Goal: Task Accomplishment & Management: Use online tool/utility

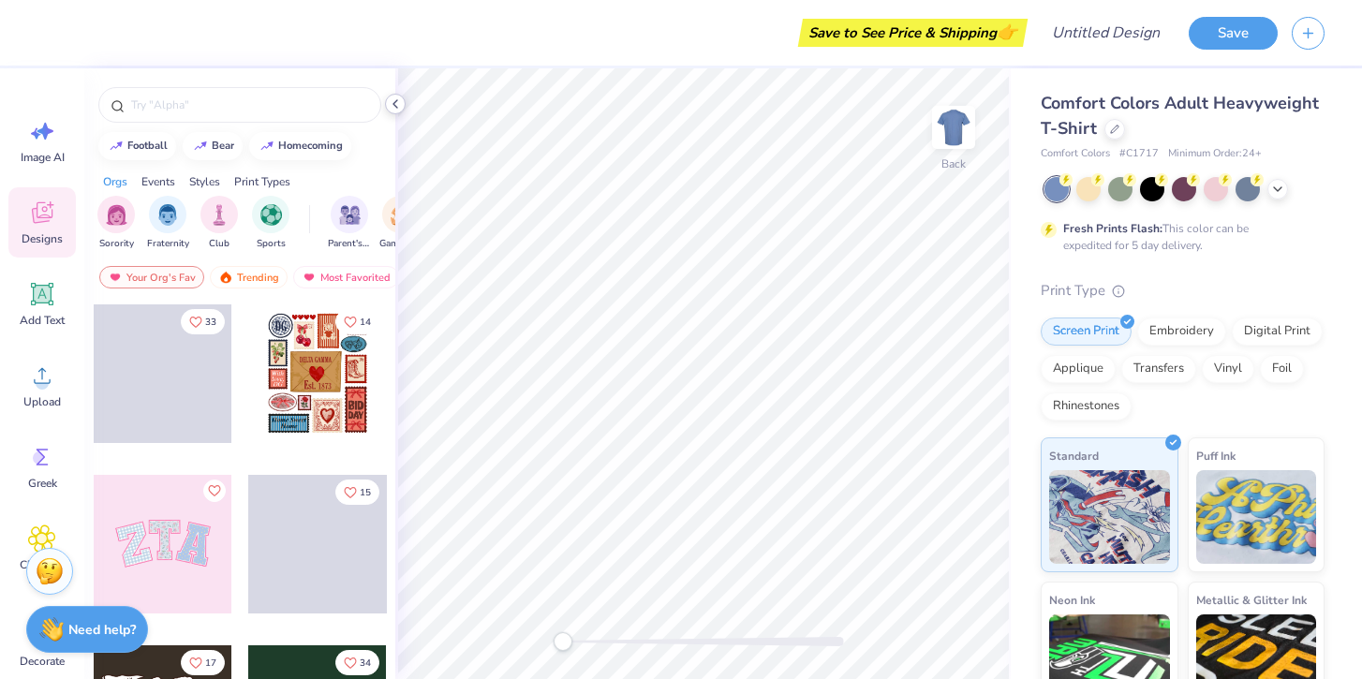
click at [391, 107] on icon at bounding box center [395, 103] width 15 height 15
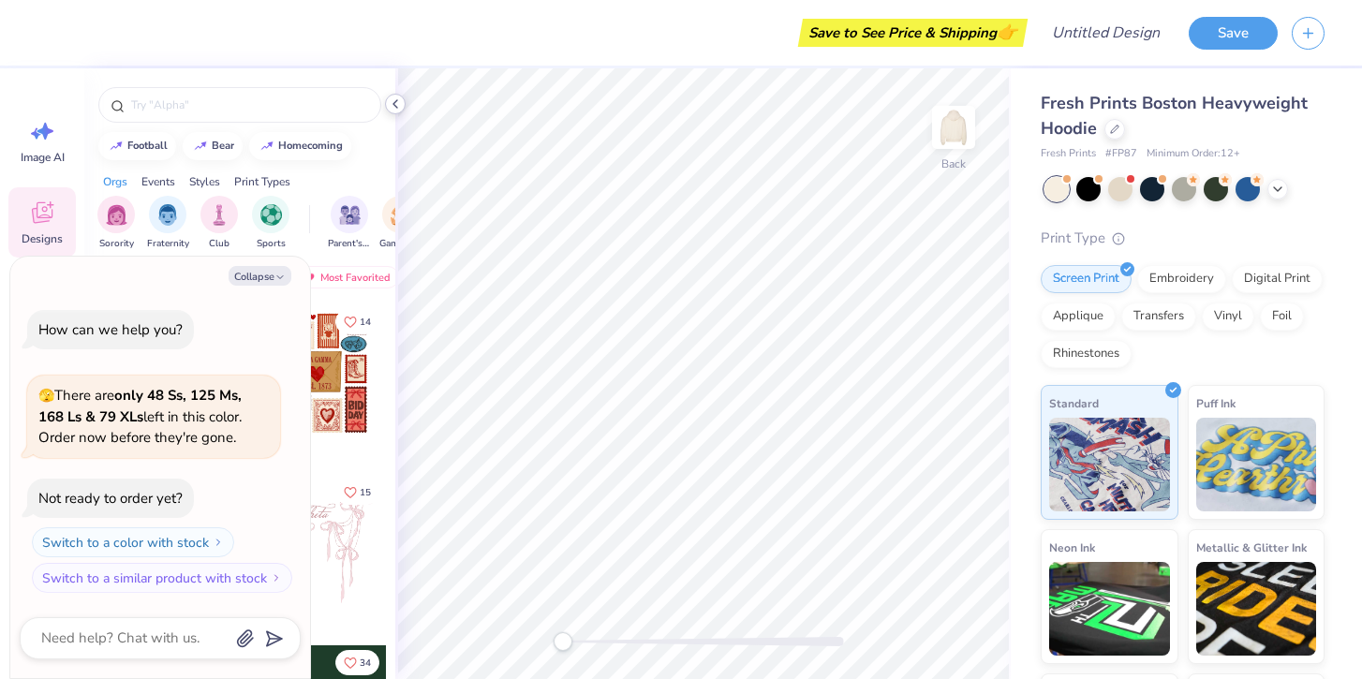
click at [396, 99] on icon at bounding box center [395, 103] width 15 height 15
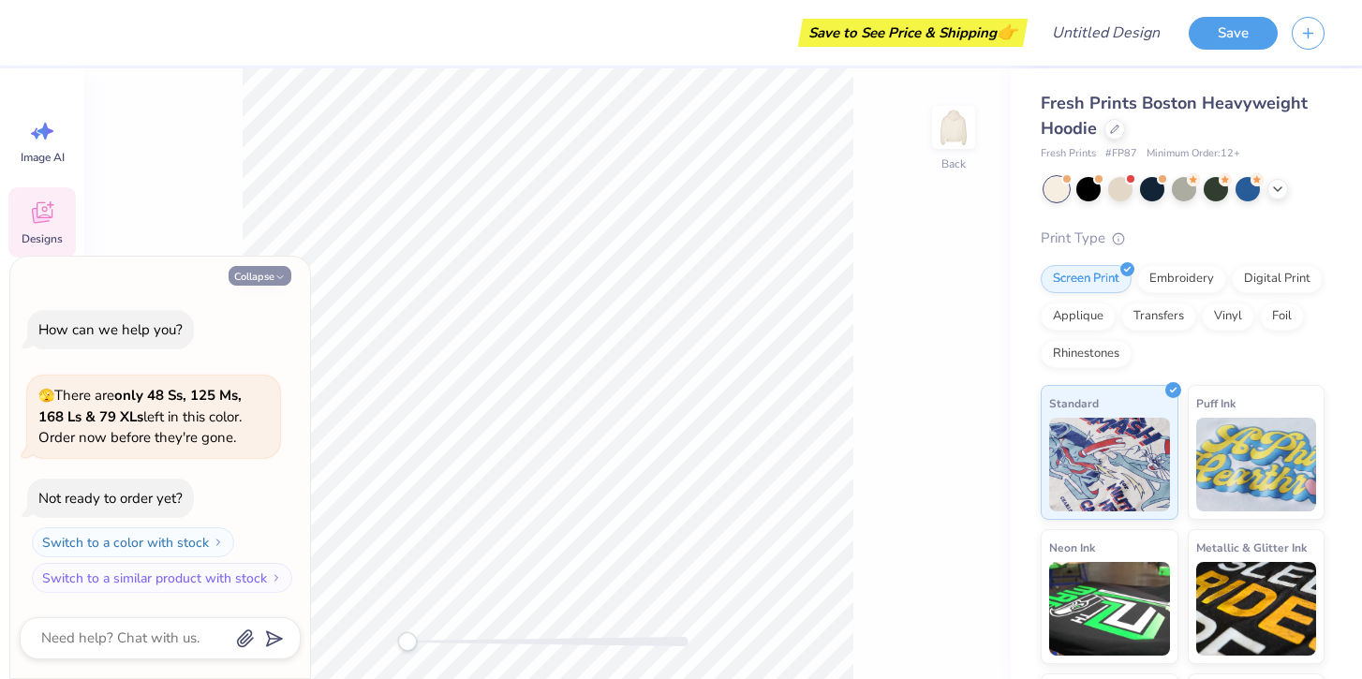
click at [275, 281] on icon "button" at bounding box center [279, 277] width 11 height 11
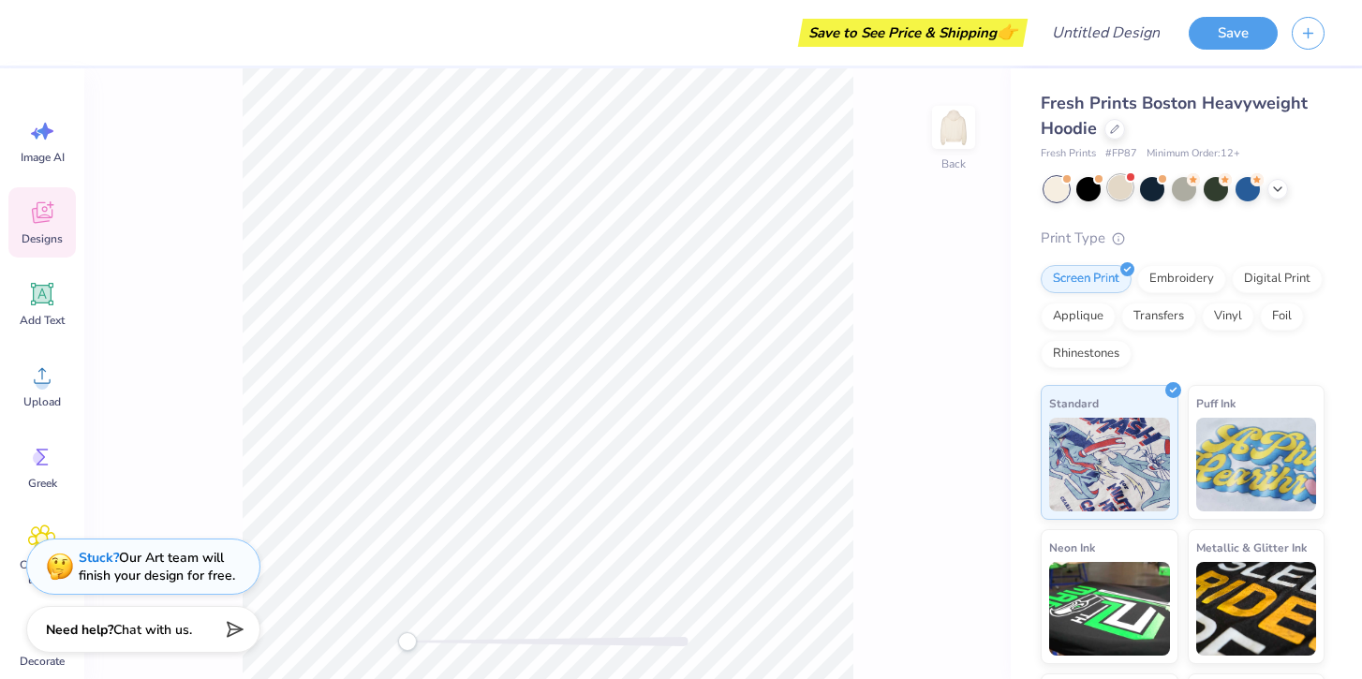
click at [1129, 196] on div at bounding box center [1120, 187] width 24 height 24
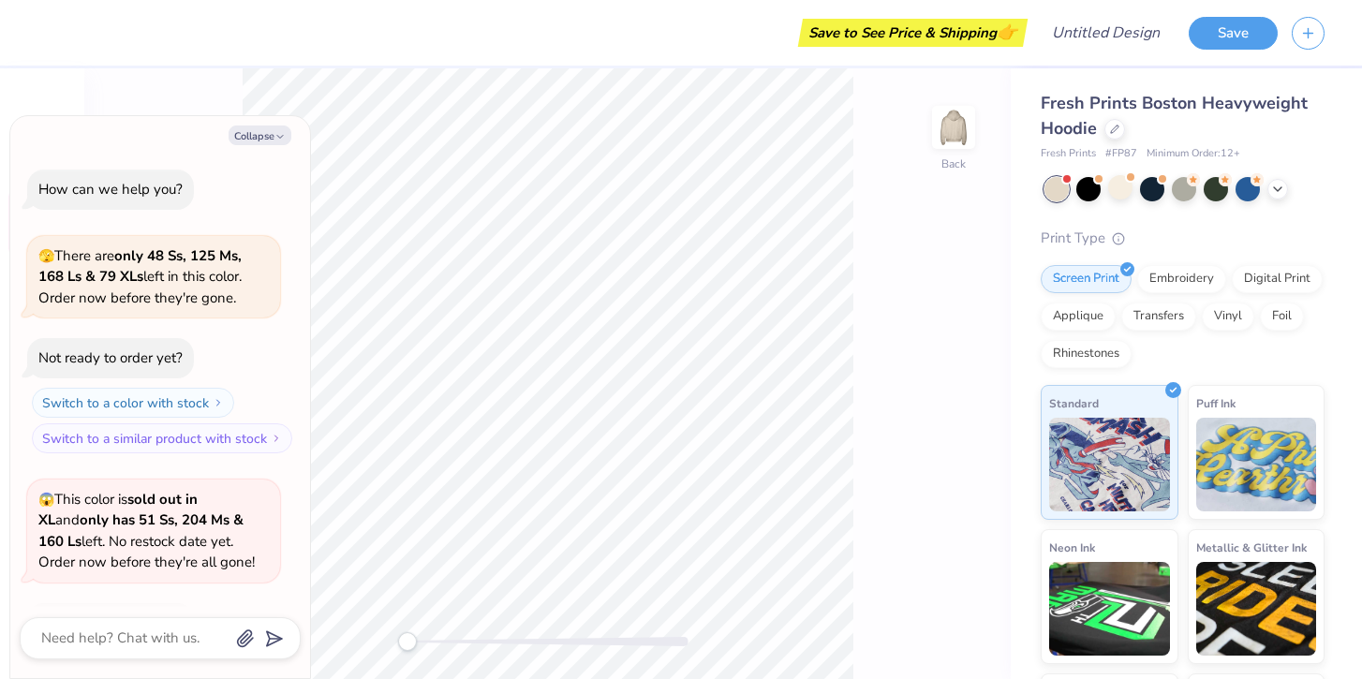
scroll to position [125, 0]
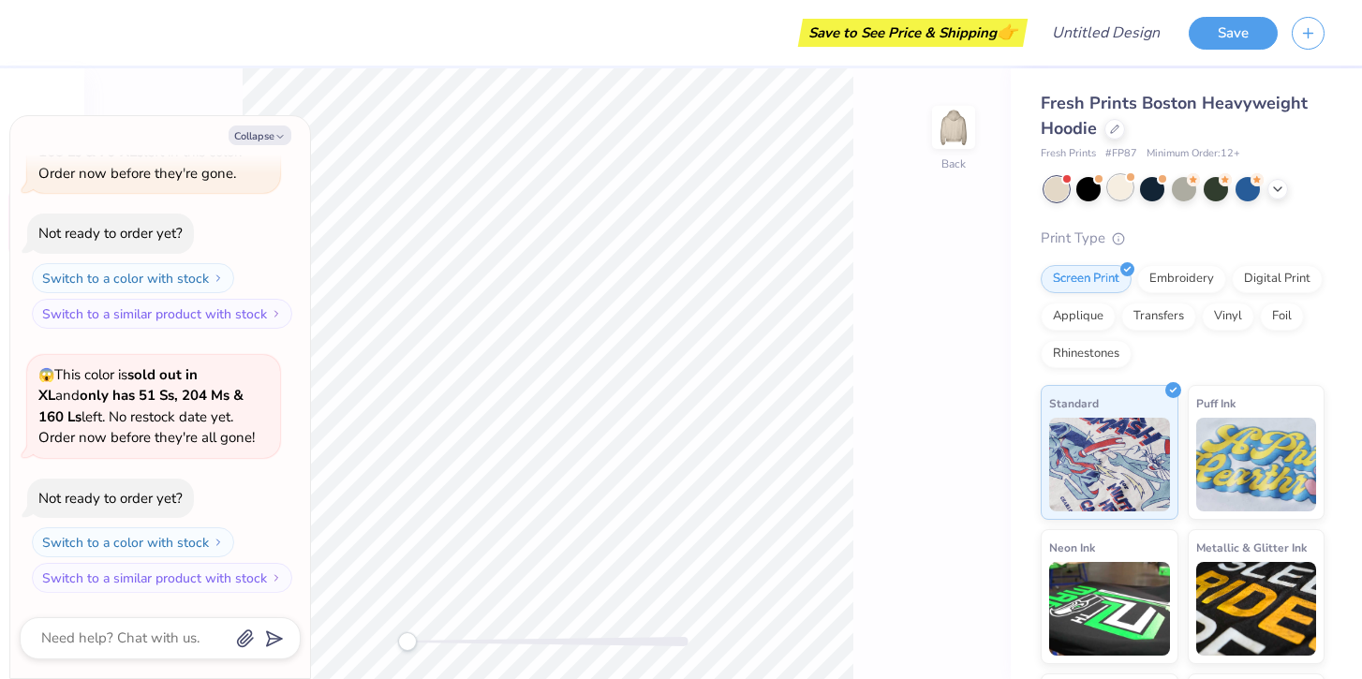
click at [1115, 186] on div at bounding box center [1120, 187] width 24 height 24
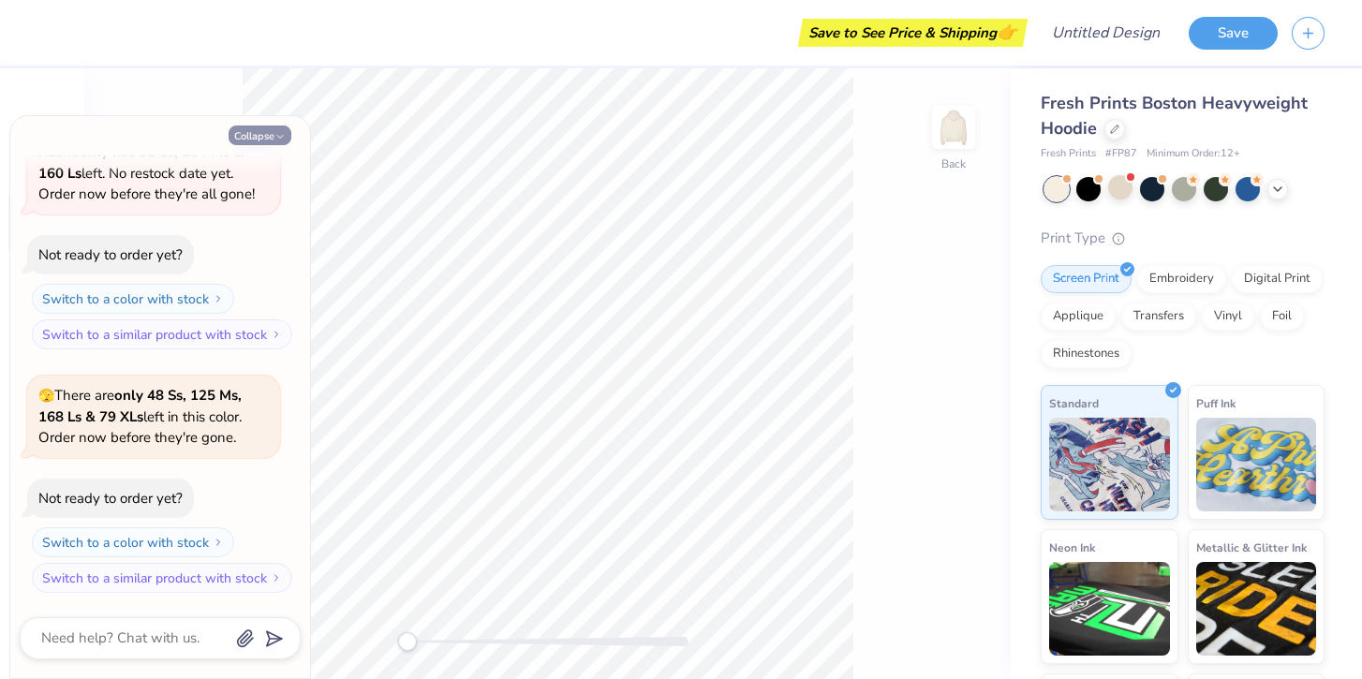
click at [277, 137] on icon "button" at bounding box center [279, 136] width 11 height 11
type textarea "x"
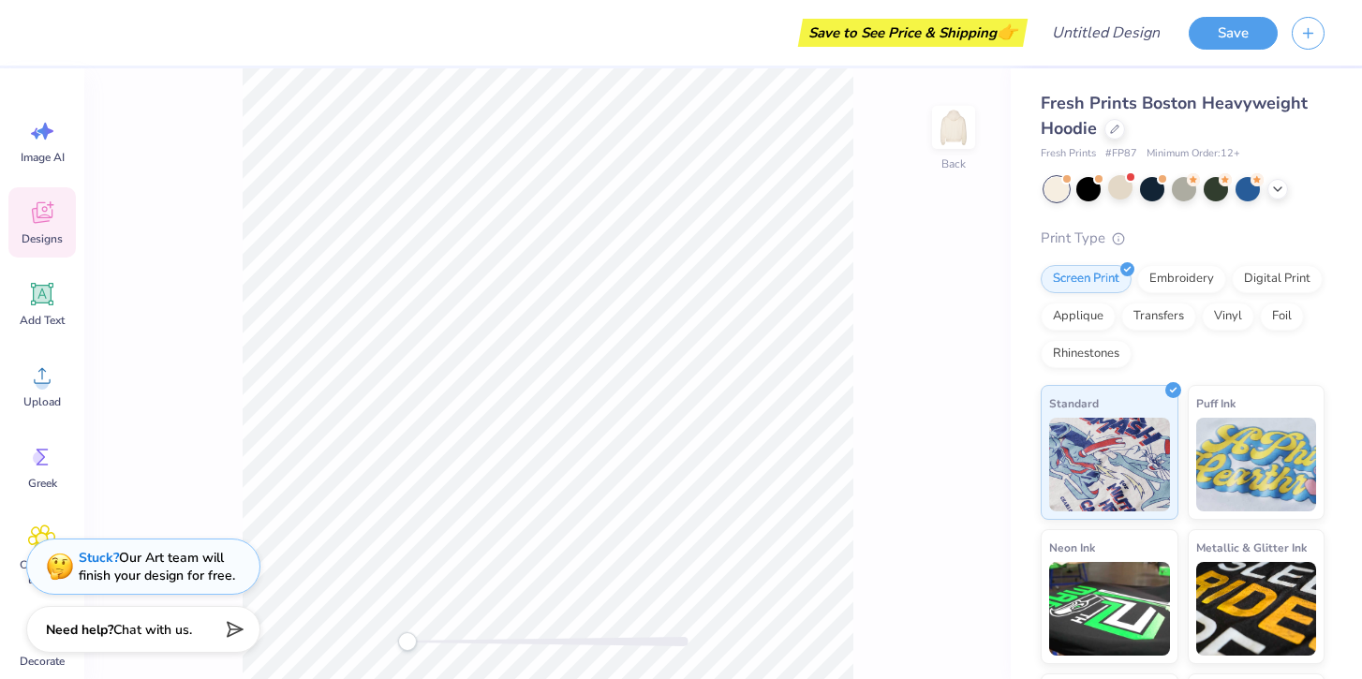
click at [861, 16] on div "Save to See Price & Shipping 👉" at bounding box center [537, 33] width 971 height 66
click at [48, 302] on icon at bounding box center [43, 295] width 18 height 18
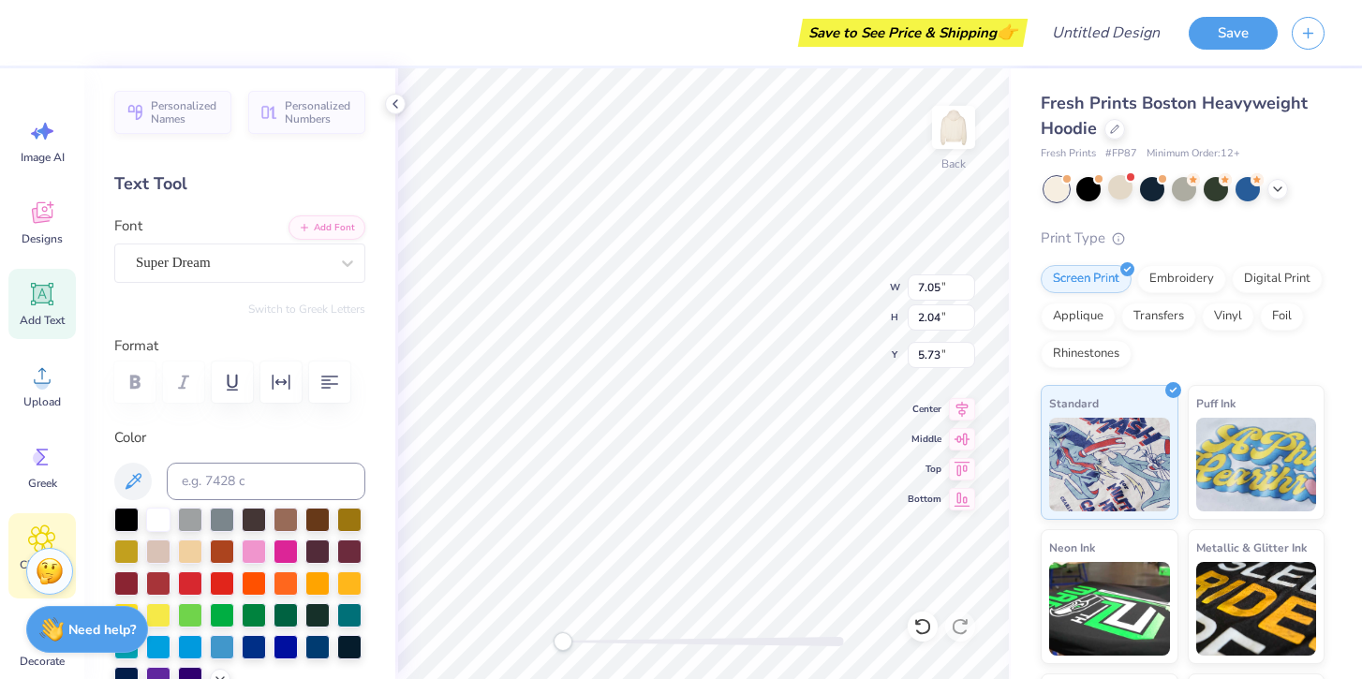
click at [47, 535] on icon at bounding box center [41, 539] width 27 height 28
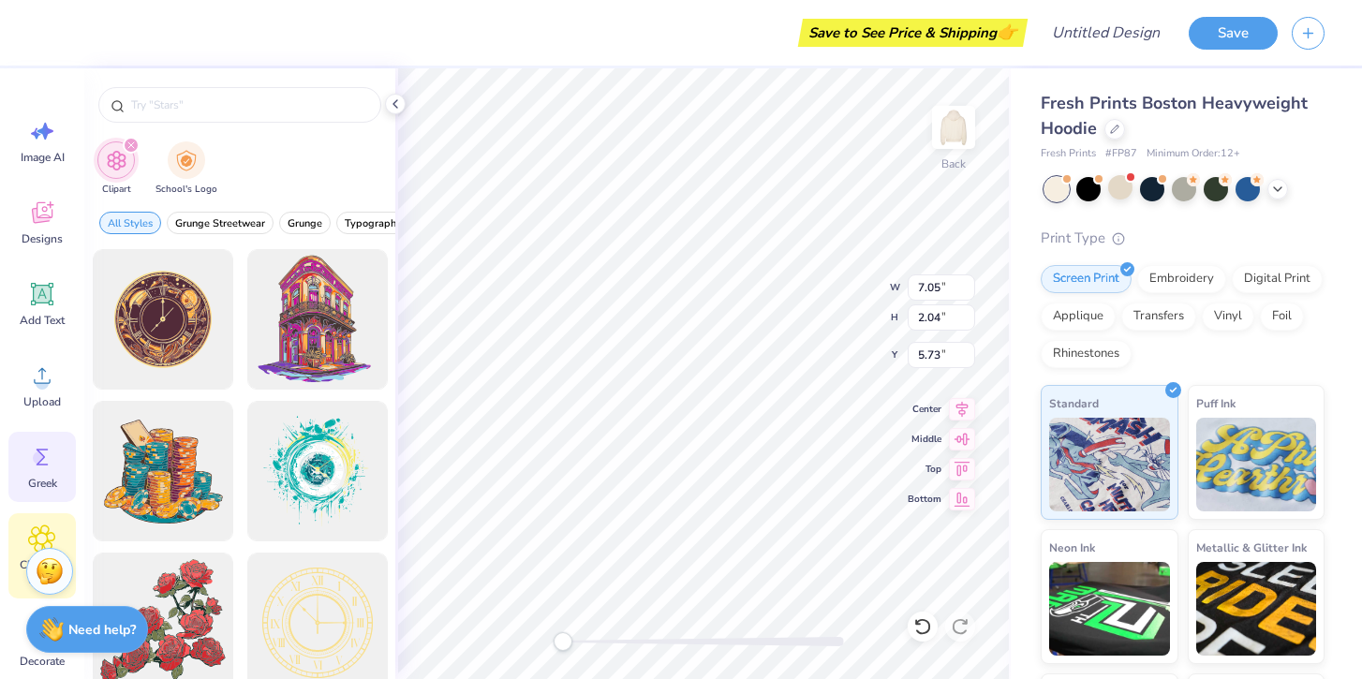
scroll to position [38, 0]
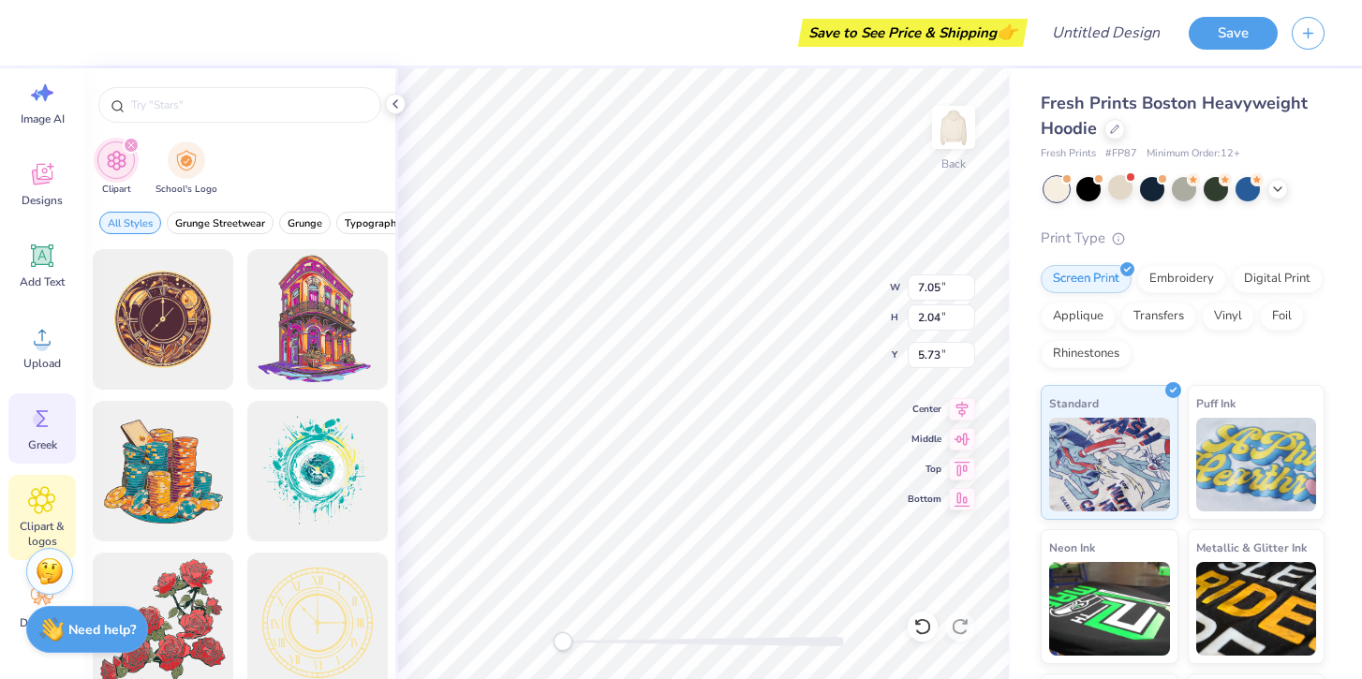
click at [46, 435] on div "Greek" at bounding box center [41, 428] width 67 height 70
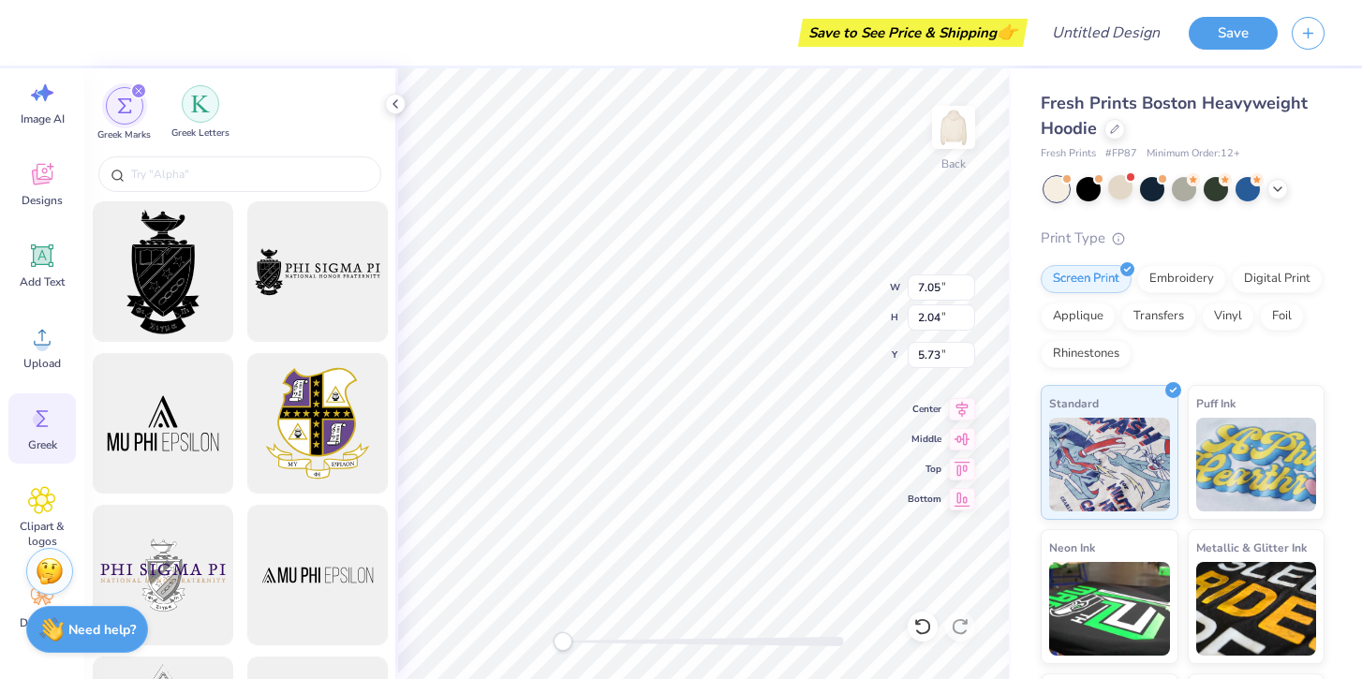
click at [205, 113] on div "filter for Greek Letters" at bounding box center [200, 103] width 37 height 37
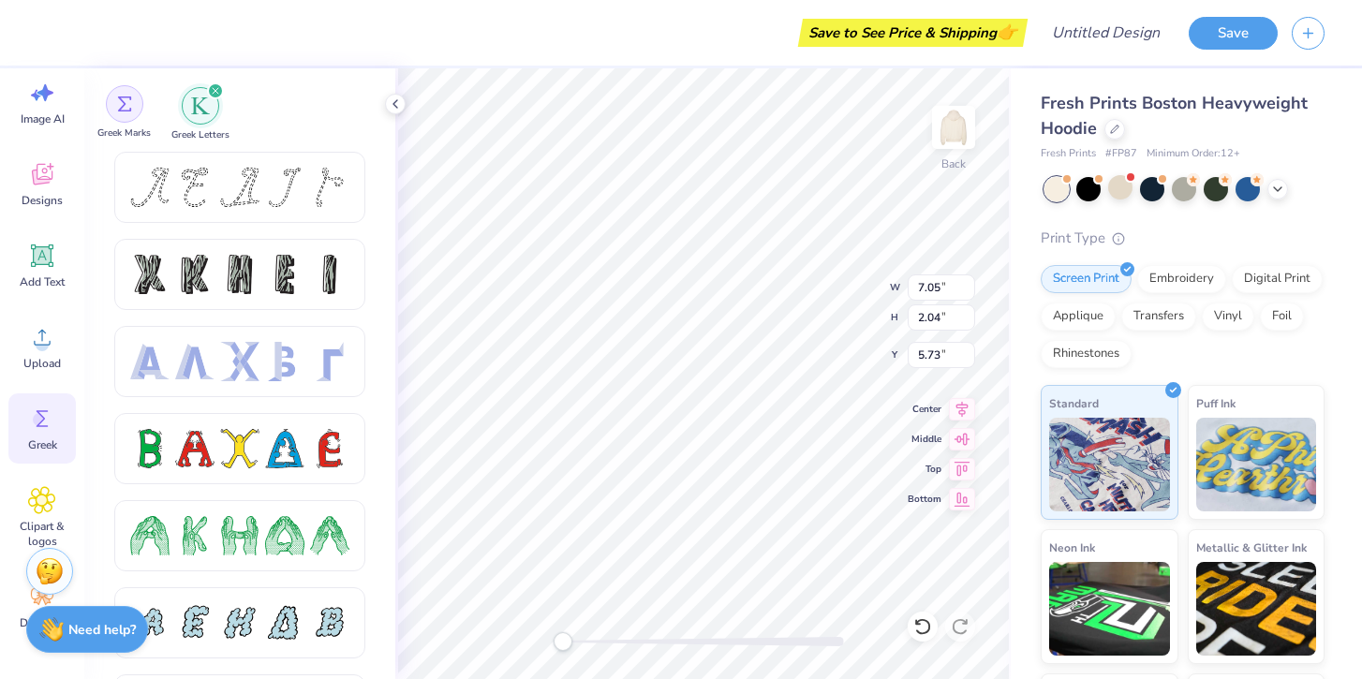
click at [117, 118] on div "filter for Greek Marks" at bounding box center [124, 103] width 37 height 37
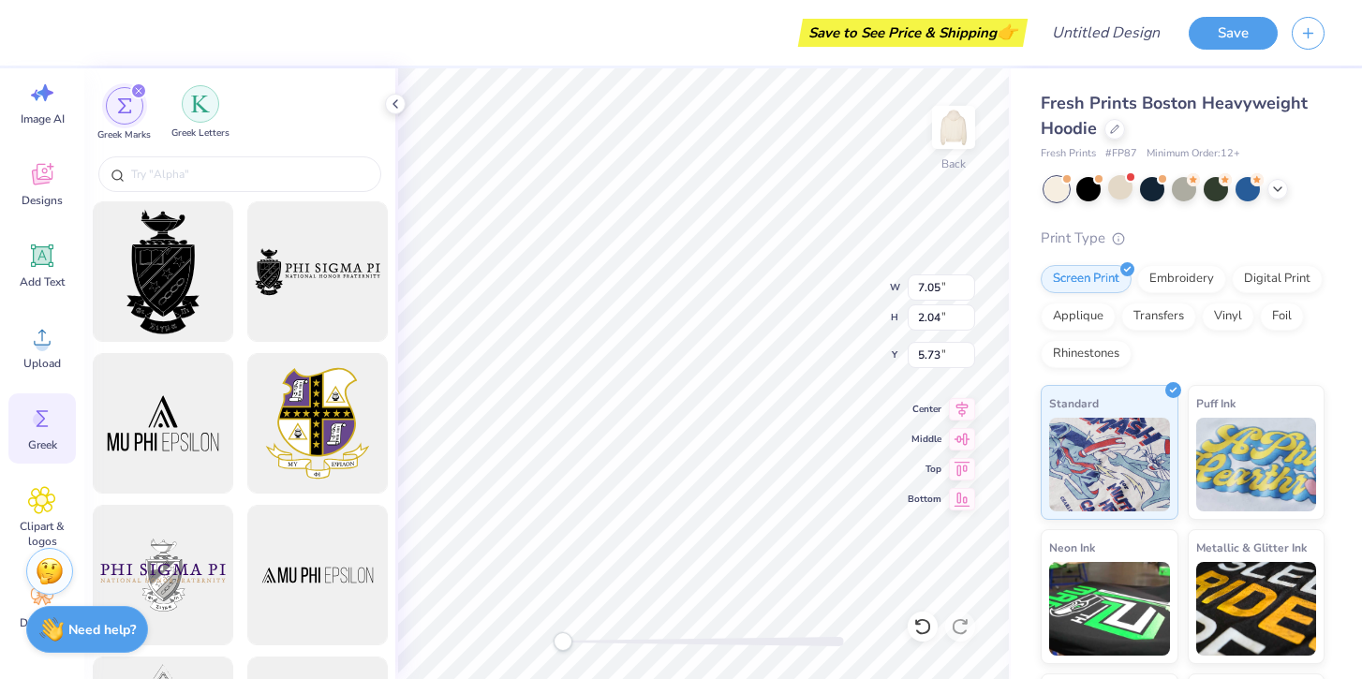
click at [197, 116] on div "filter for Greek Letters" at bounding box center [200, 103] width 37 height 37
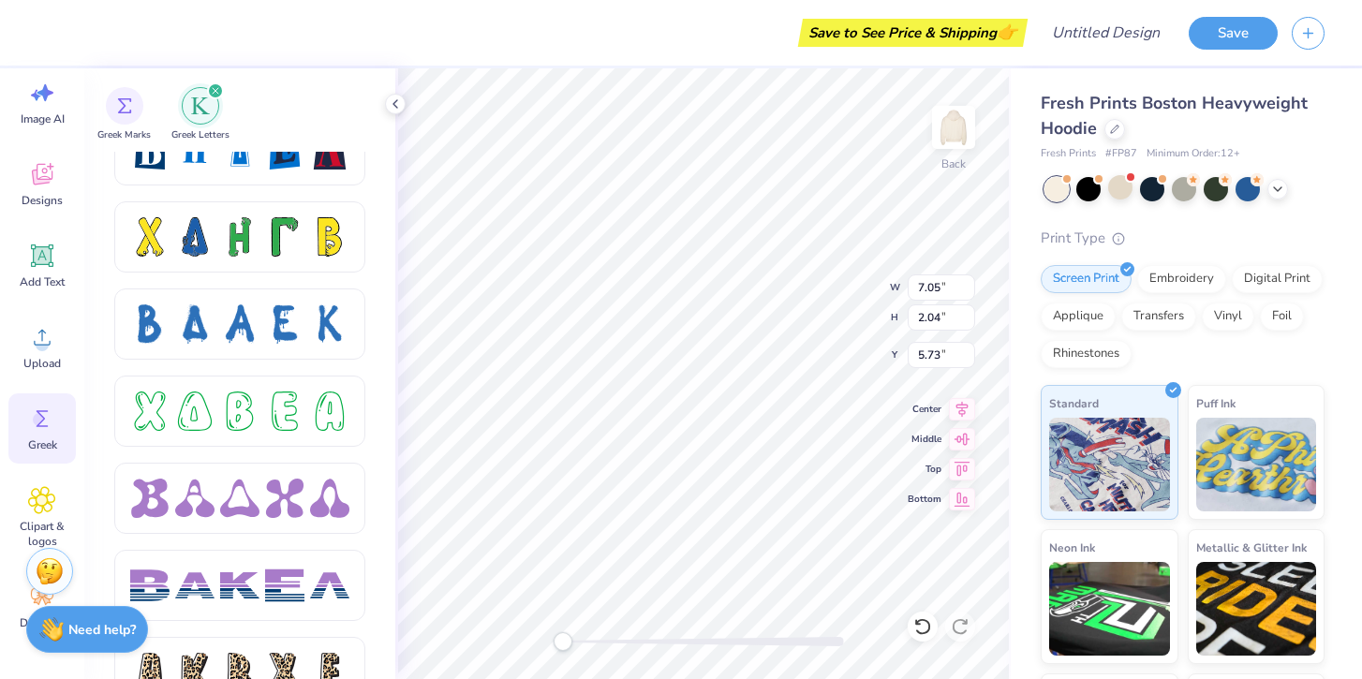
scroll to position [2729, 0]
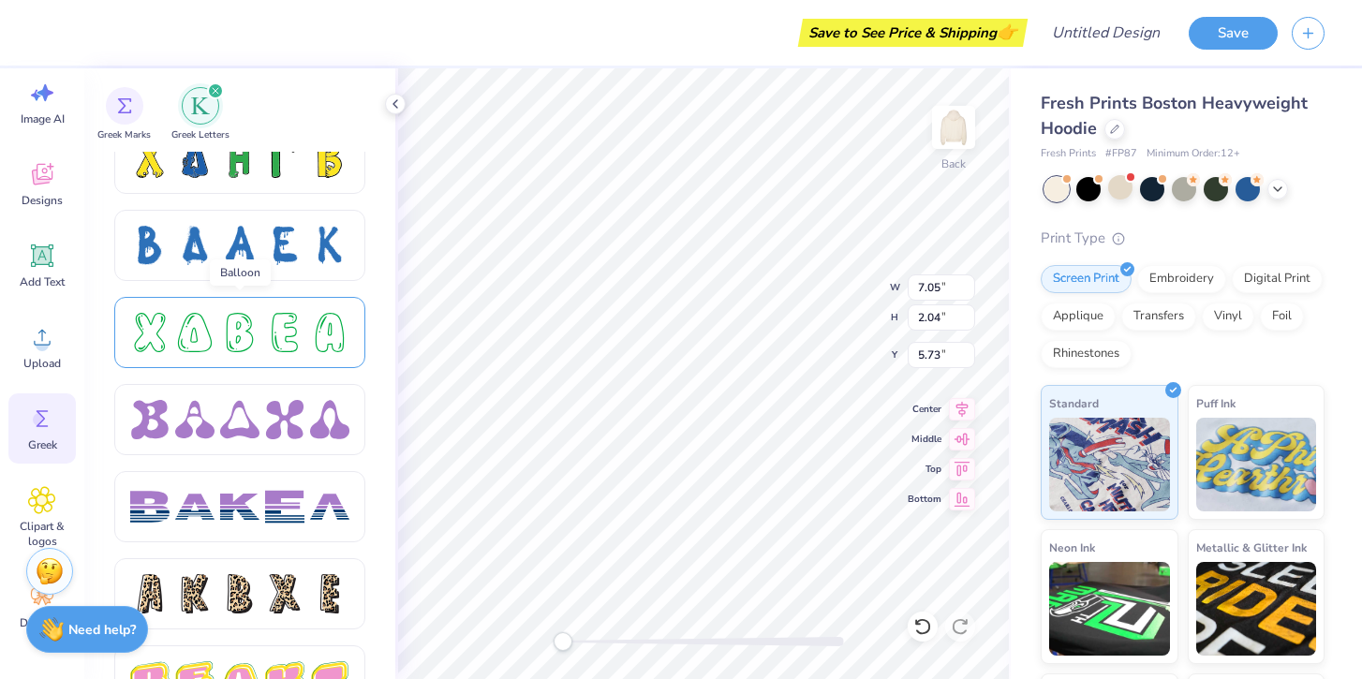
click at [239, 338] on div at bounding box center [239, 332] width 39 height 39
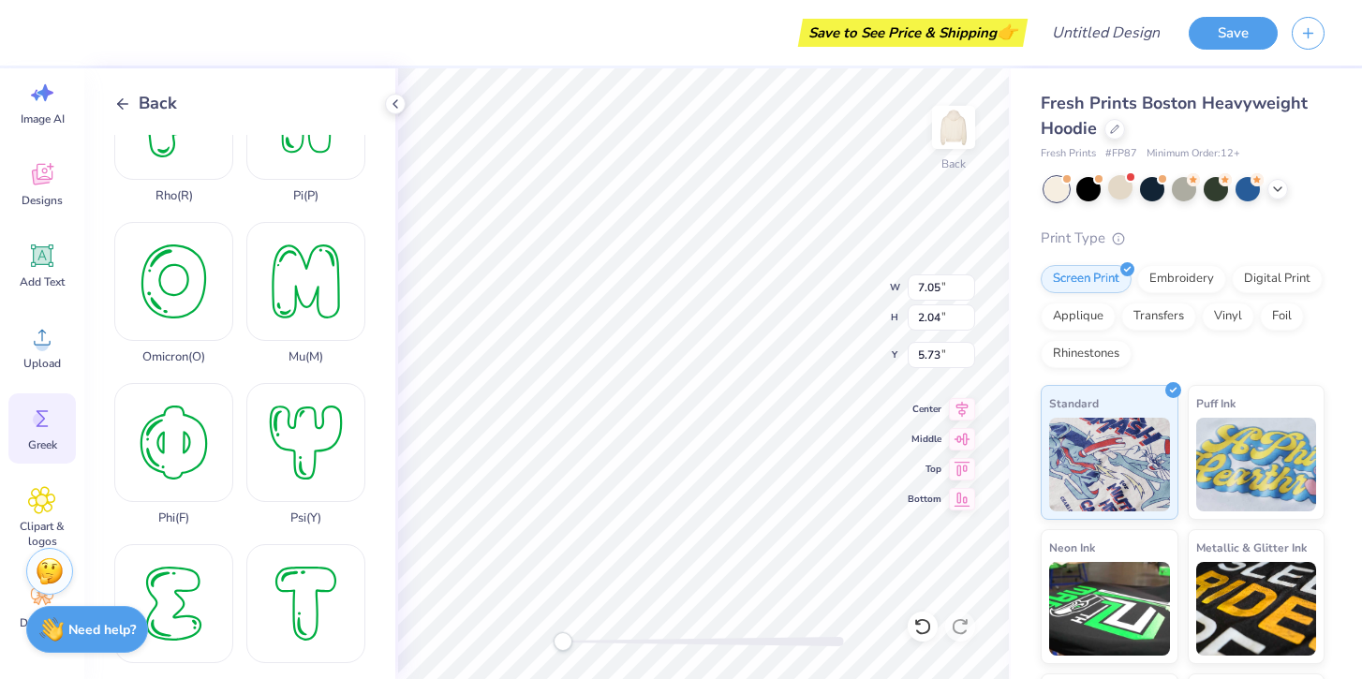
scroll to position [897, 0]
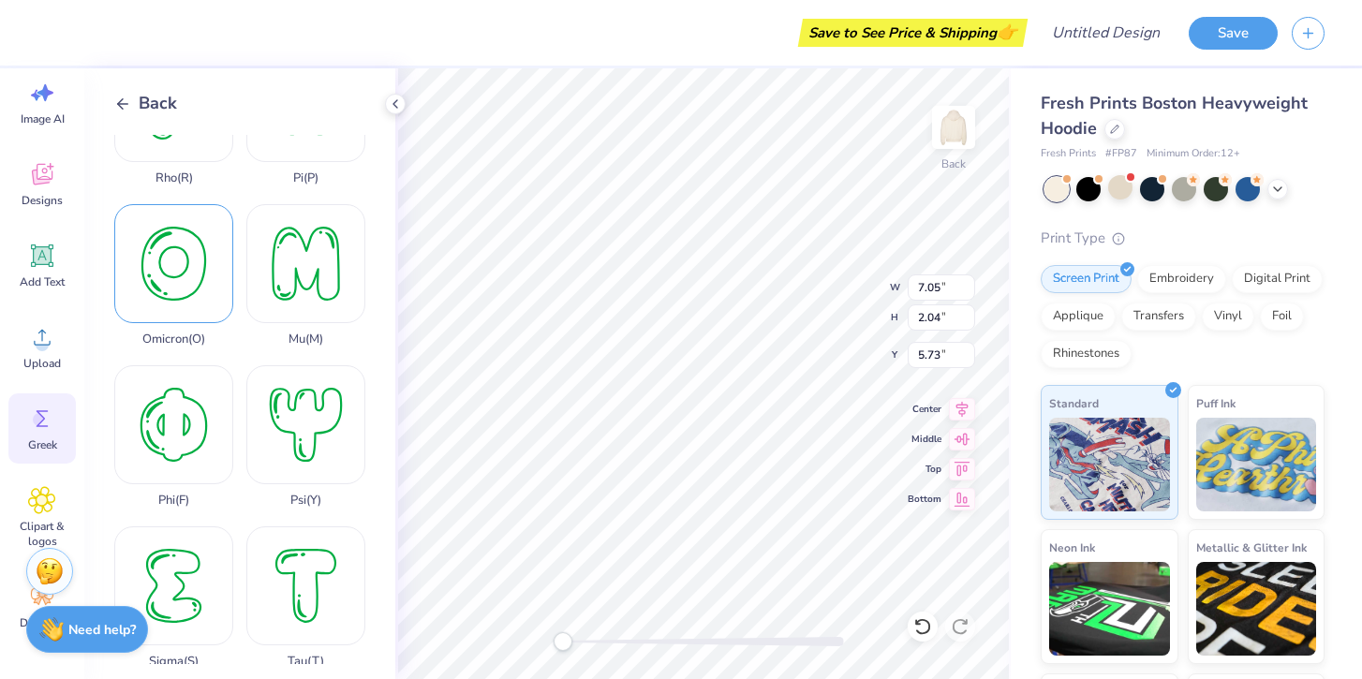
click at [174, 259] on div "Omicron ( O )" at bounding box center [173, 275] width 119 height 142
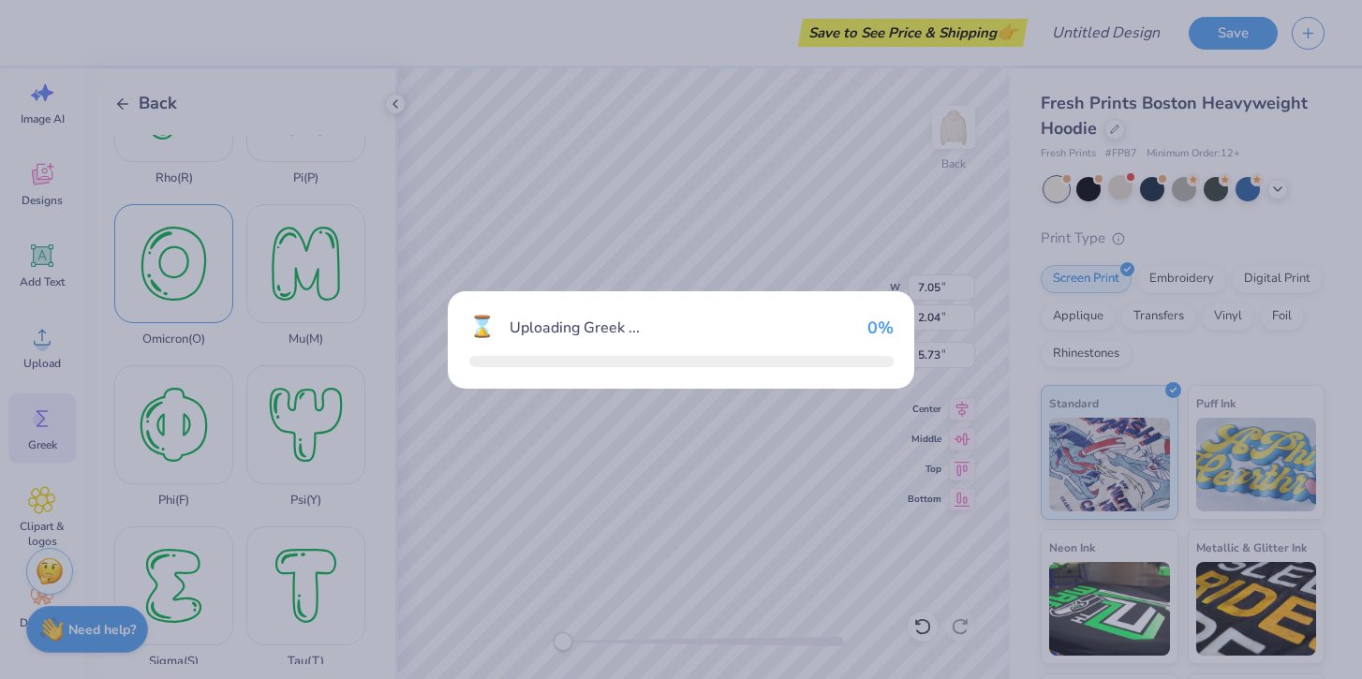
type input "10.83"
type input "12.34"
type input "0.58"
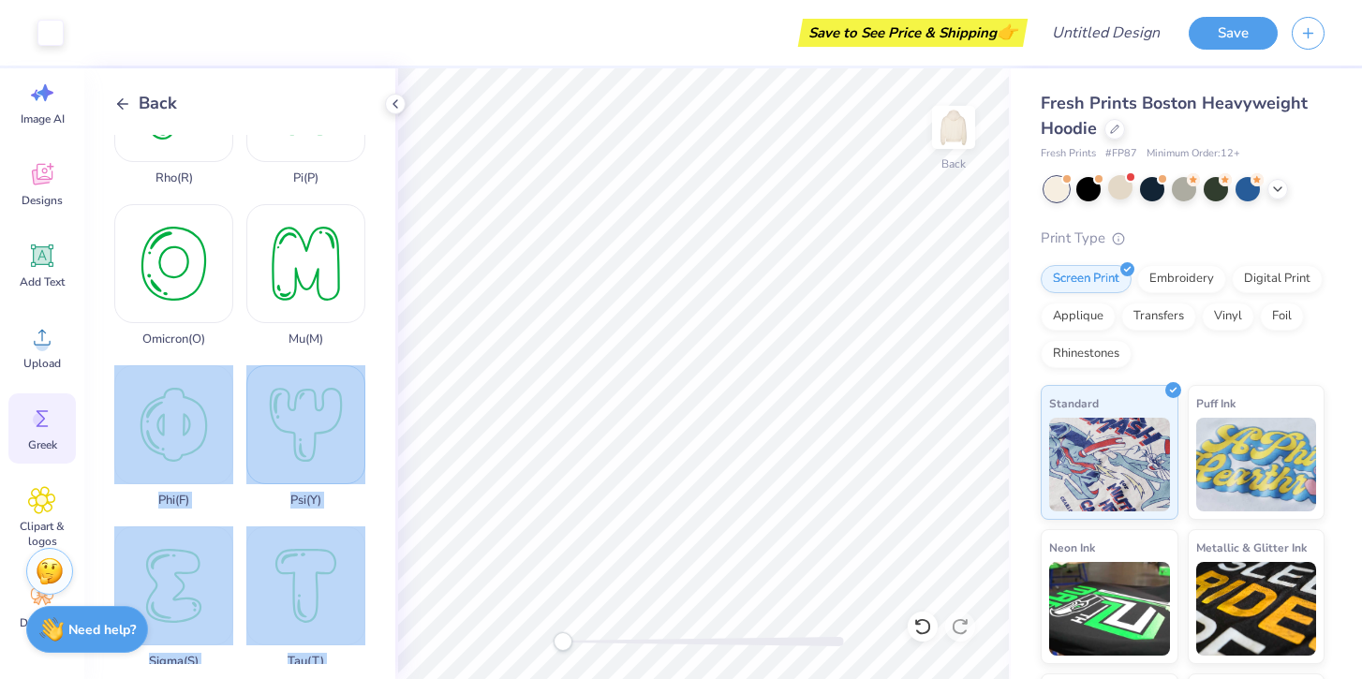
click at [660, 346] on div "Art colors Save to See Price & Shipping 👉 Design Title Save Image AI Designs Ad…" at bounding box center [681, 339] width 1362 height 679
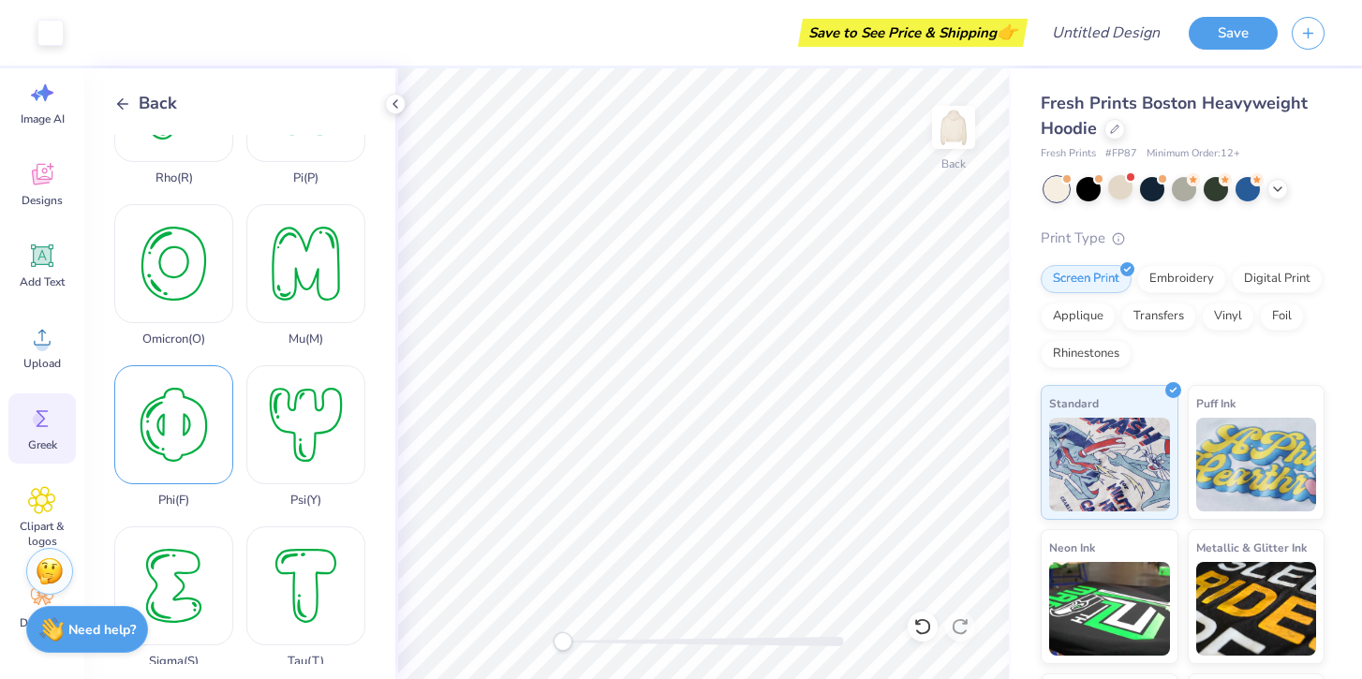
click at [199, 442] on div "Phi ( F )" at bounding box center [173, 436] width 119 height 142
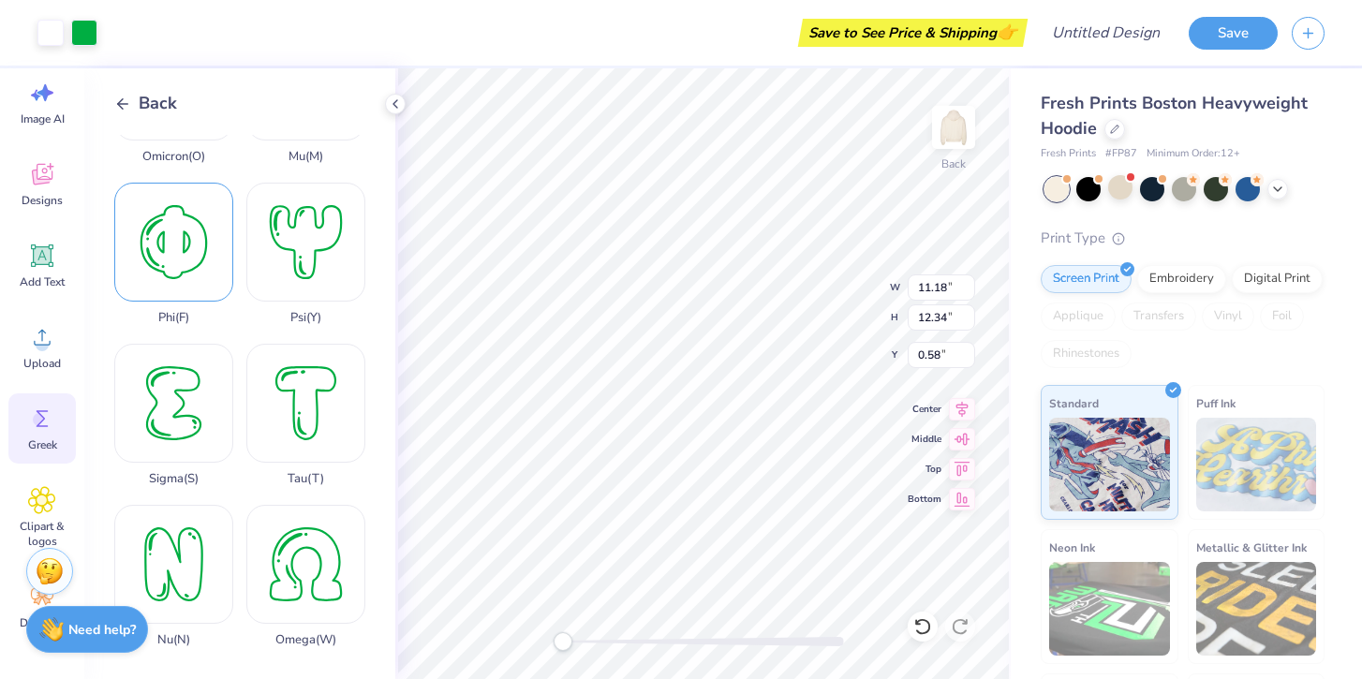
scroll to position [1106, 0]
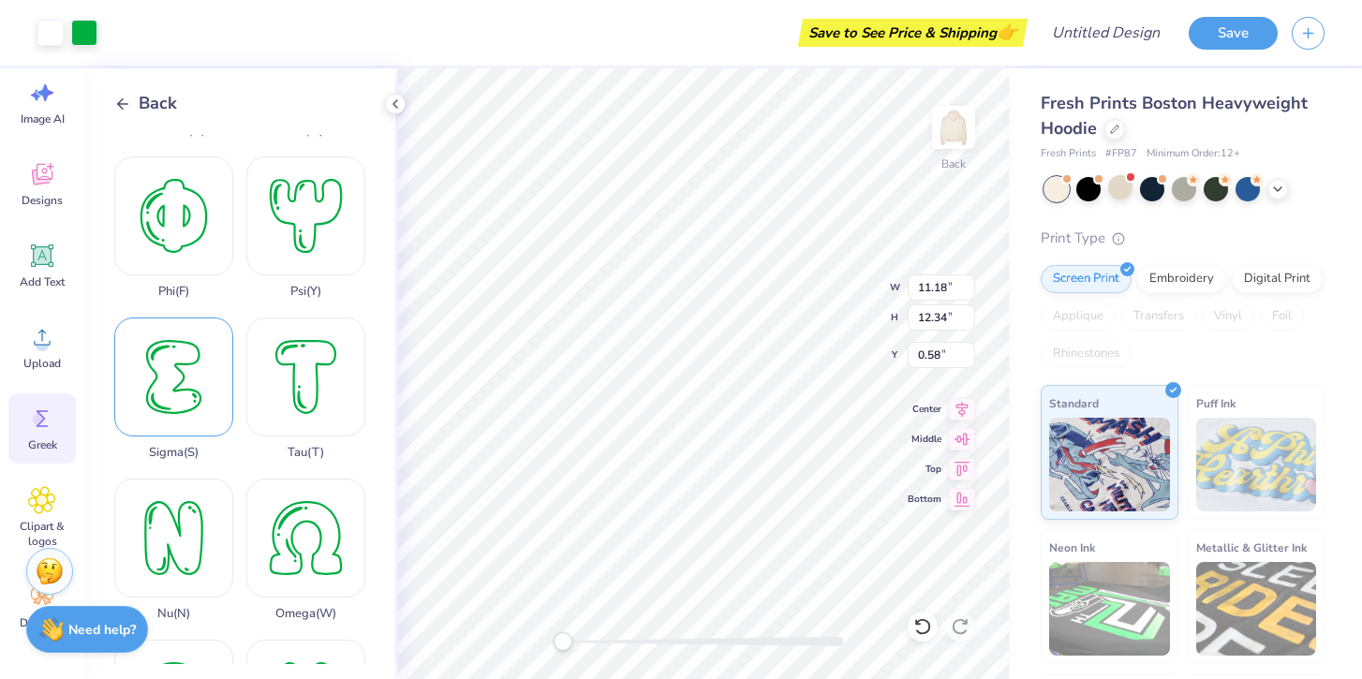
click at [171, 378] on div "Sigma ( S )" at bounding box center [173, 389] width 119 height 142
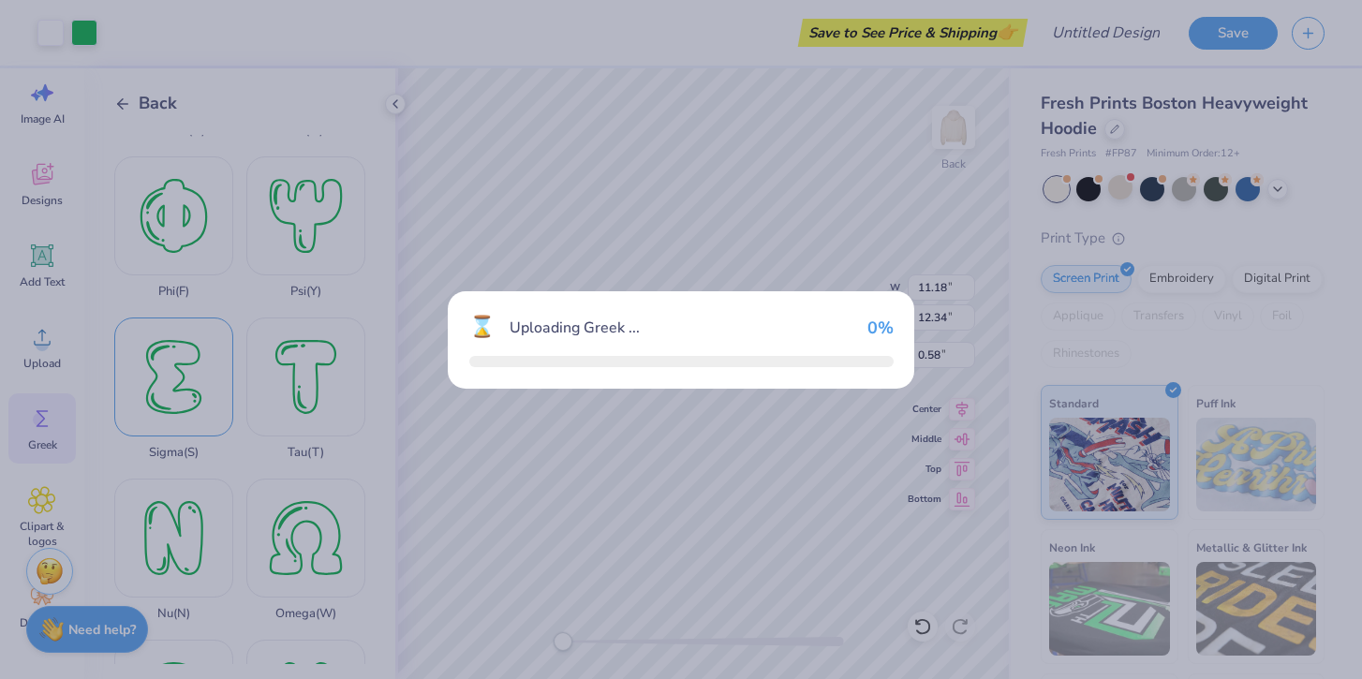
type input "9.28"
type input "12.38"
type input "0.56"
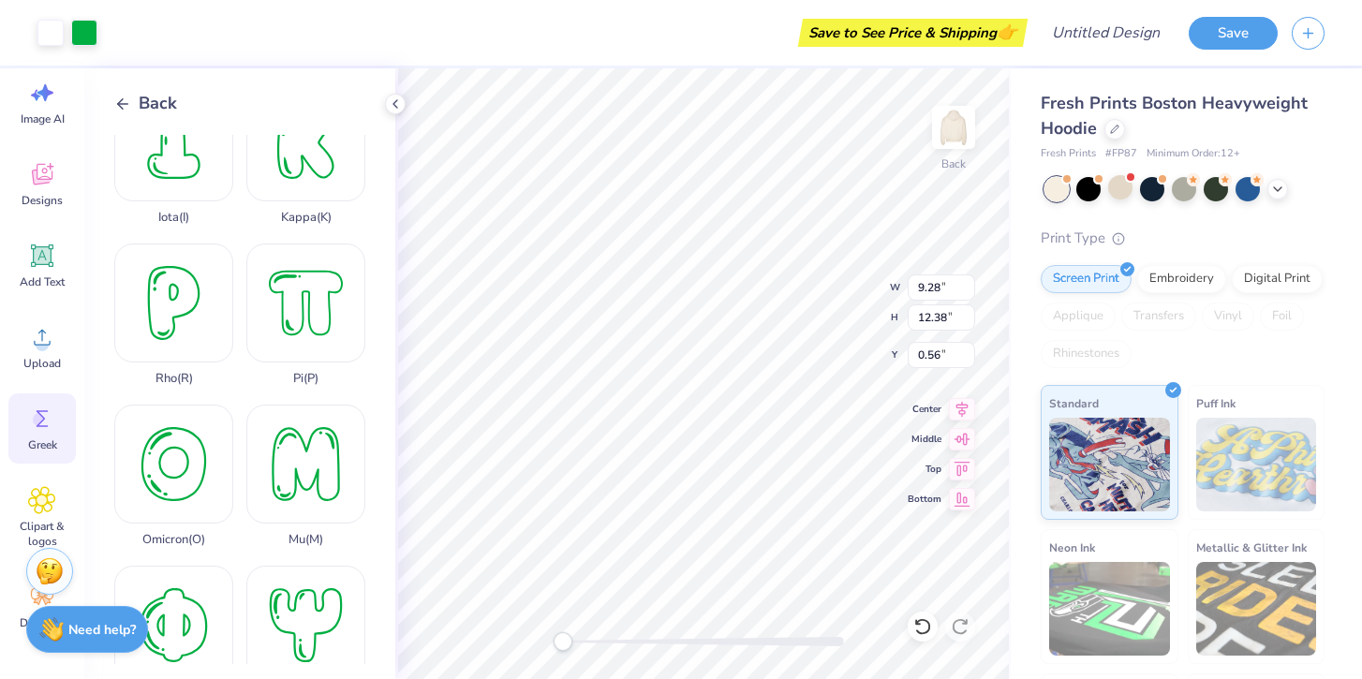
scroll to position [690, 0]
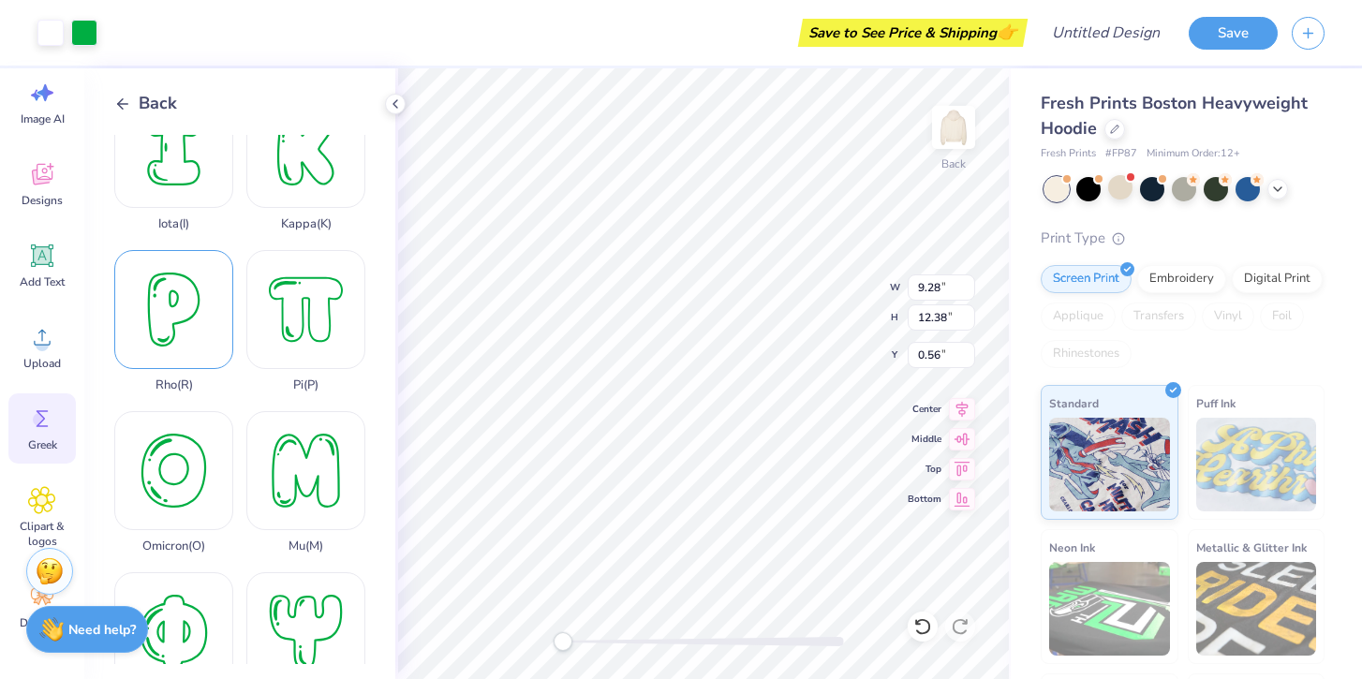
click at [186, 307] on div "Rho ( R )" at bounding box center [173, 321] width 119 height 142
type input "7.05"
type input "2.04"
type input "5.73"
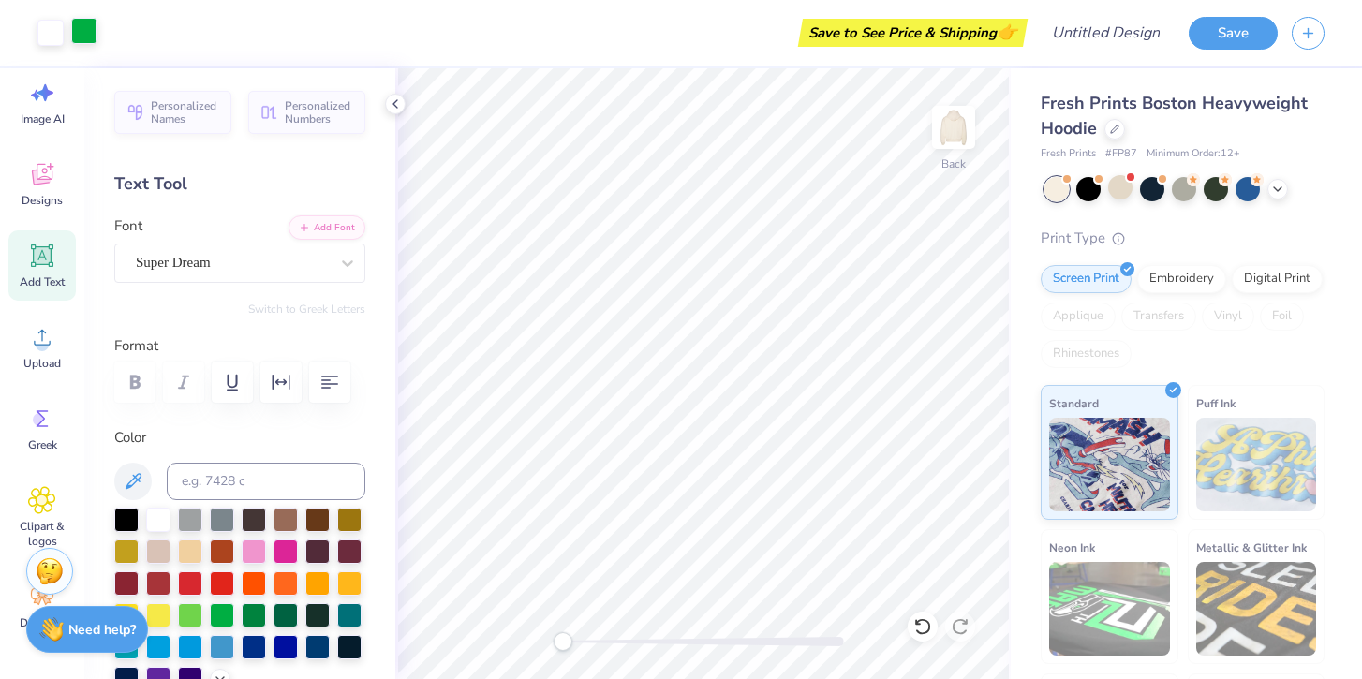
click at [80, 37] on div at bounding box center [84, 31] width 26 height 26
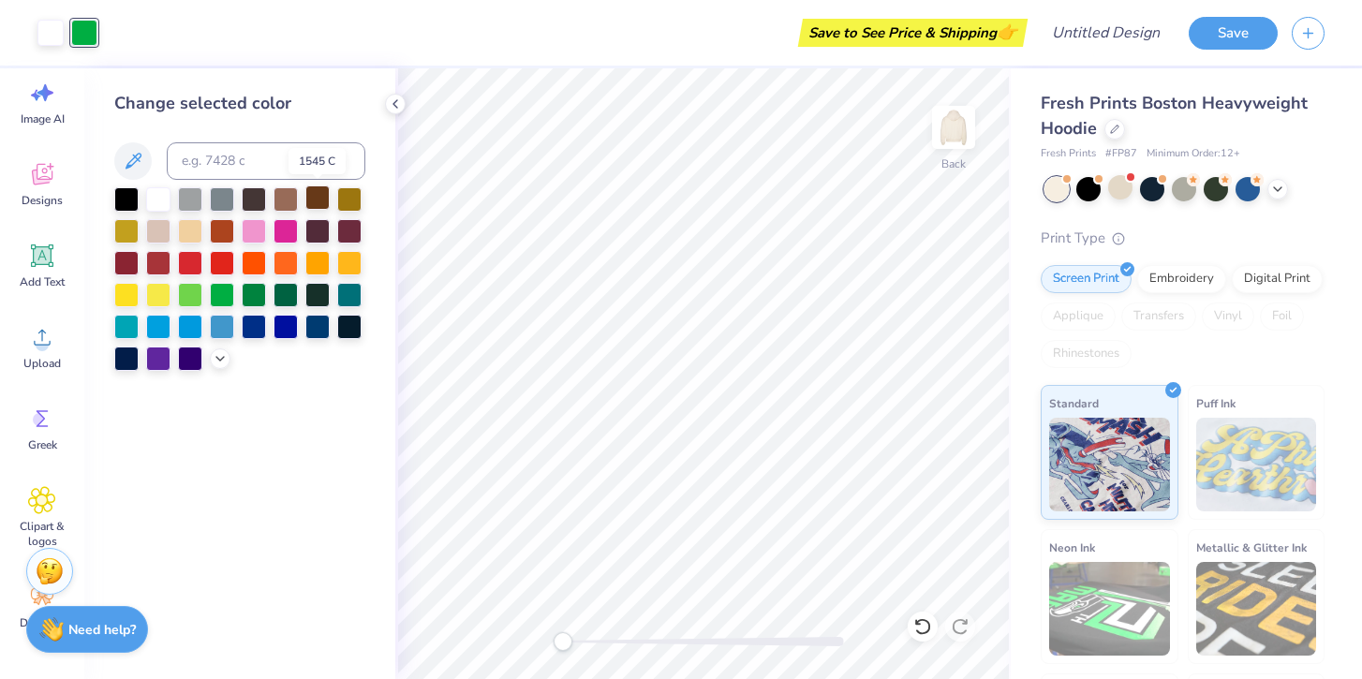
click at [313, 200] on div at bounding box center [317, 197] width 24 height 24
click at [256, 334] on div at bounding box center [254, 325] width 24 height 24
click at [337, 329] on div at bounding box center [349, 325] width 24 height 24
click at [318, 329] on div at bounding box center [317, 325] width 24 height 24
click at [348, 329] on div at bounding box center [349, 325] width 24 height 24
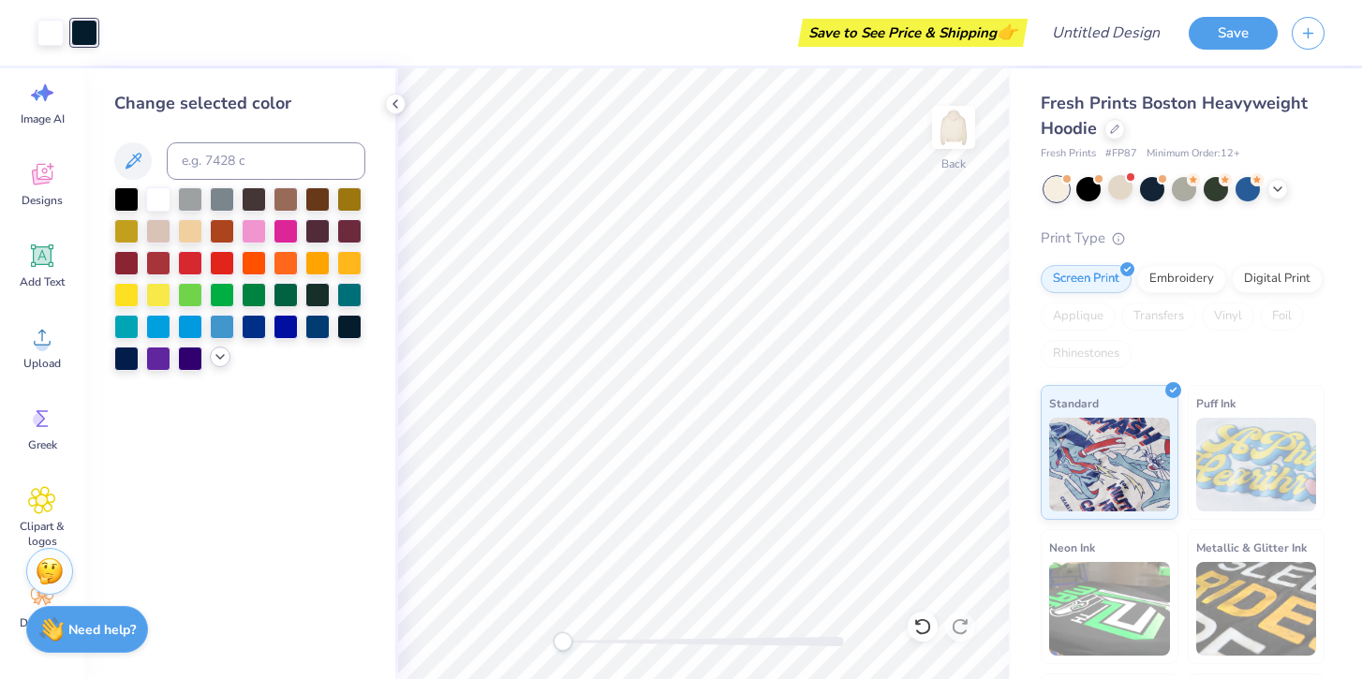
click at [215, 359] on icon at bounding box center [220, 356] width 15 height 15
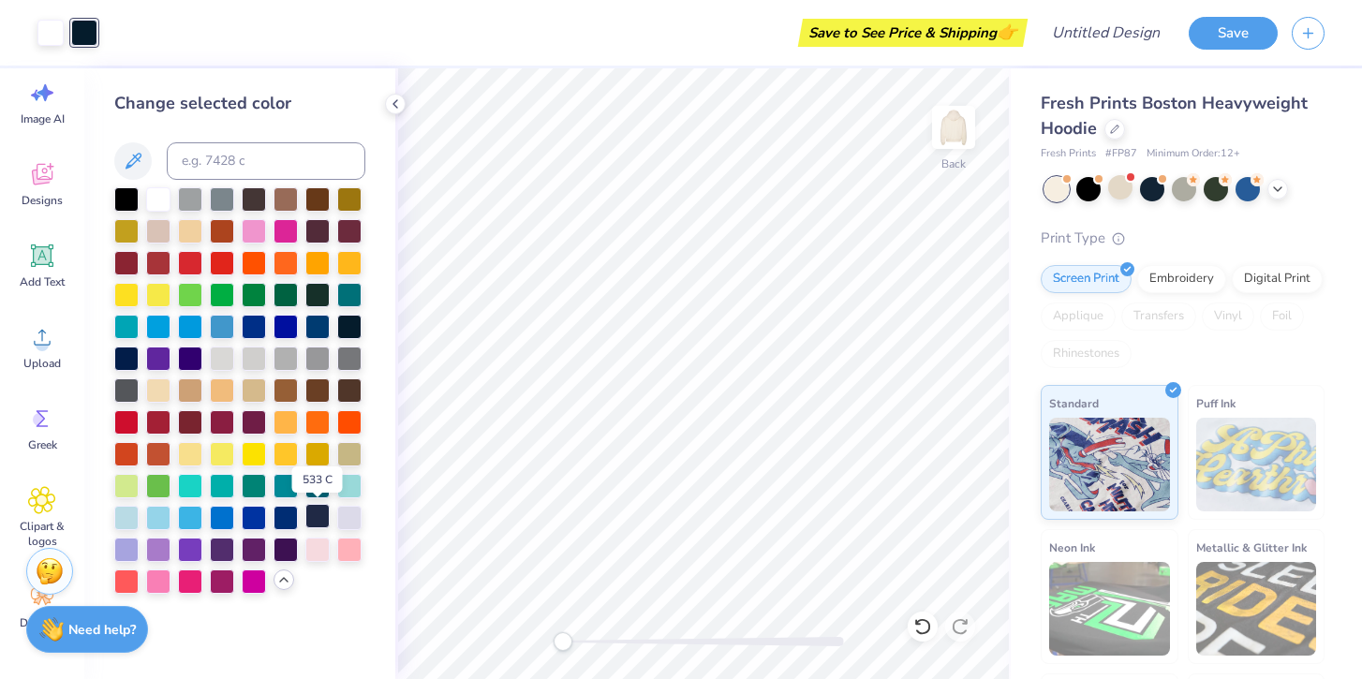
click at [316, 518] on div at bounding box center [317, 516] width 24 height 24
click at [292, 518] on div at bounding box center [286, 516] width 24 height 24
click at [324, 229] on div at bounding box center [317, 229] width 24 height 24
click at [285, 520] on div at bounding box center [286, 516] width 24 height 24
click at [313, 202] on div at bounding box center [317, 197] width 24 height 24
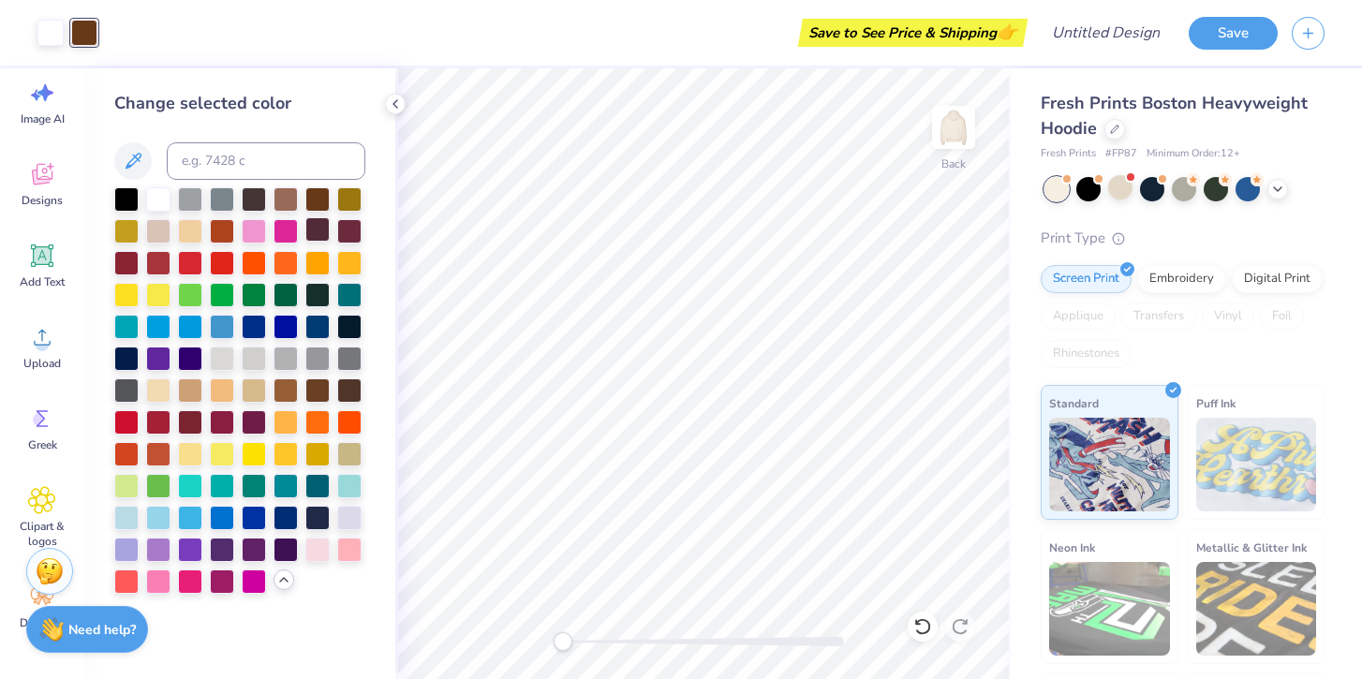
click at [318, 233] on div at bounding box center [317, 229] width 24 height 24
click at [217, 582] on div at bounding box center [222, 580] width 24 height 24
click at [254, 584] on div at bounding box center [254, 580] width 24 height 24
click at [318, 549] on div at bounding box center [317, 548] width 24 height 24
click at [341, 544] on div at bounding box center [349, 548] width 24 height 24
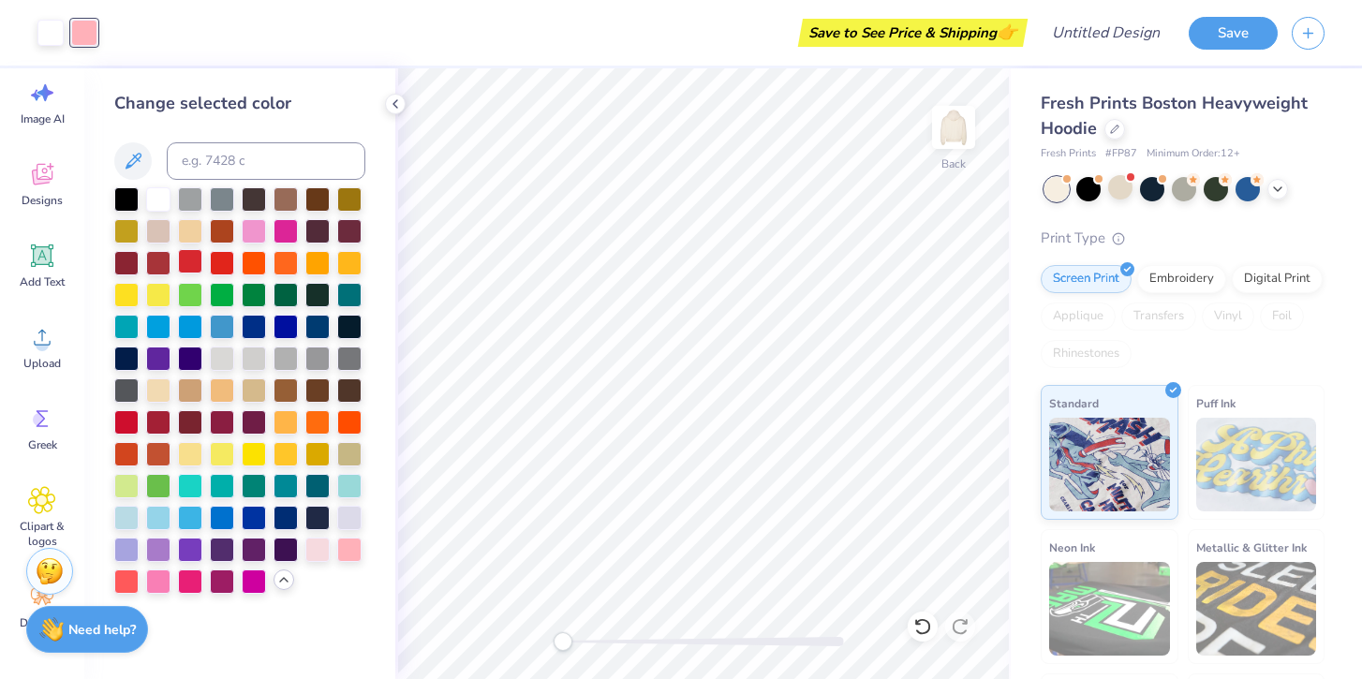
click at [185, 270] on div at bounding box center [190, 261] width 24 height 24
click at [187, 422] on div at bounding box center [190, 420] width 24 height 24
click at [394, 99] on icon at bounding box center [395, 103] width 15 height 15
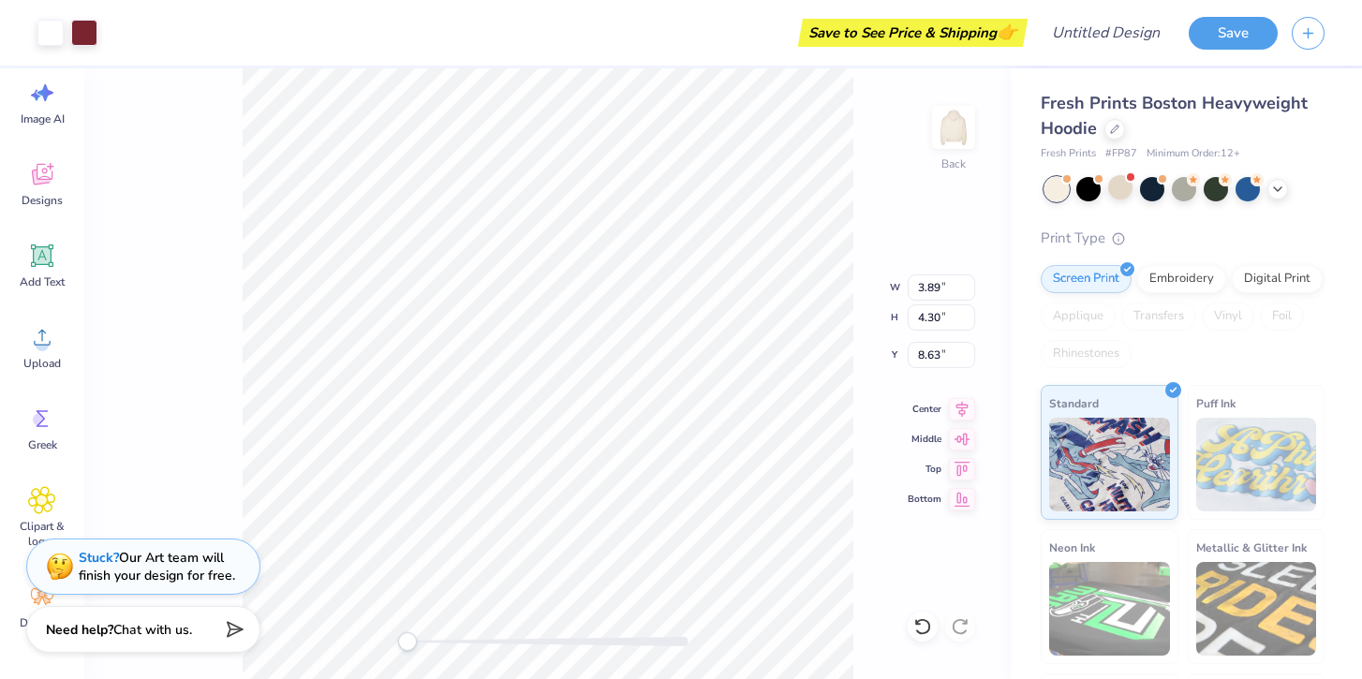
type input "2.97"
type input "3.96"
type input "9.04"
click at [947, 317] on input "3.96" at bounding box center [941, 317] width 67 height 26
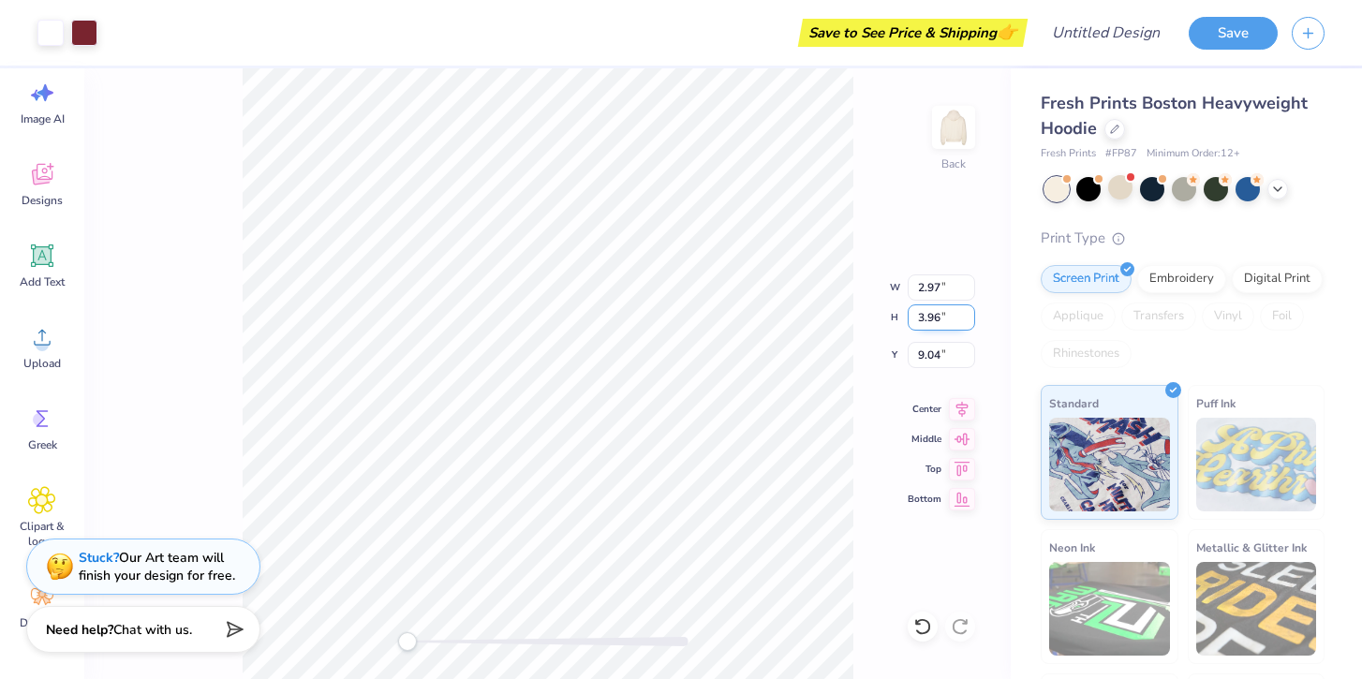
click at [947, 317] on input "3.96" at bounding box center [941, 317] width 67 height 26
type input "3"
click at [833, 304] on div "Back W 2.97 2.97 " H 3 3 " Y 9.04 9.04 " Center Middle Top Bottom" at bounding box center [547, 373] width 926 height 611
click at [947, 322] on input "2.27" at bounding box center [941, 317] width 67 height 26
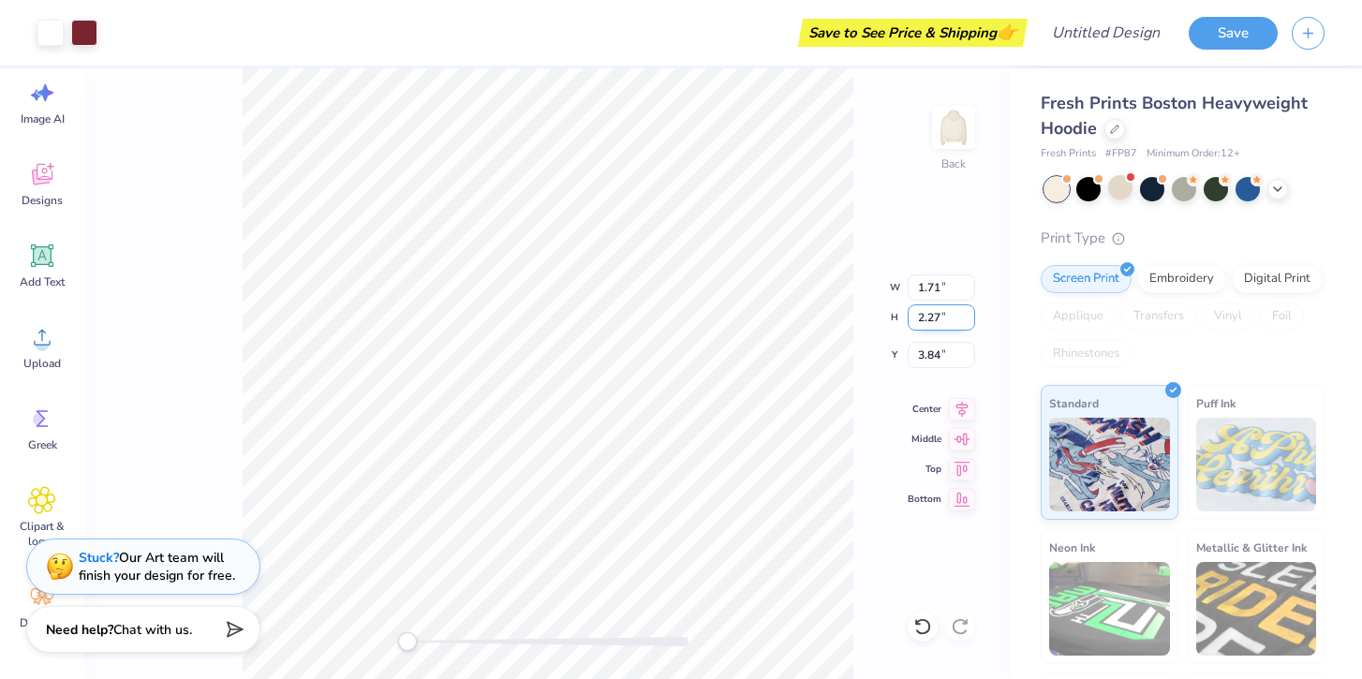
click at [947, 322] on input "2.27" at bounding box center [941, 317] width 67 height 26
click at [968, 312] on input "2.28" at bounding box center [941, 317] width 67 height 26
click at [968, 312] on input "2.97" at bounding box center [941, 317] width 67 height 26
click at [968, 312] on input "2.98" at bounding box center [941, 317] width 67 height 26
click at [968, 312] on input "2.99" at bounding box center [941, 317] width 67 height 26
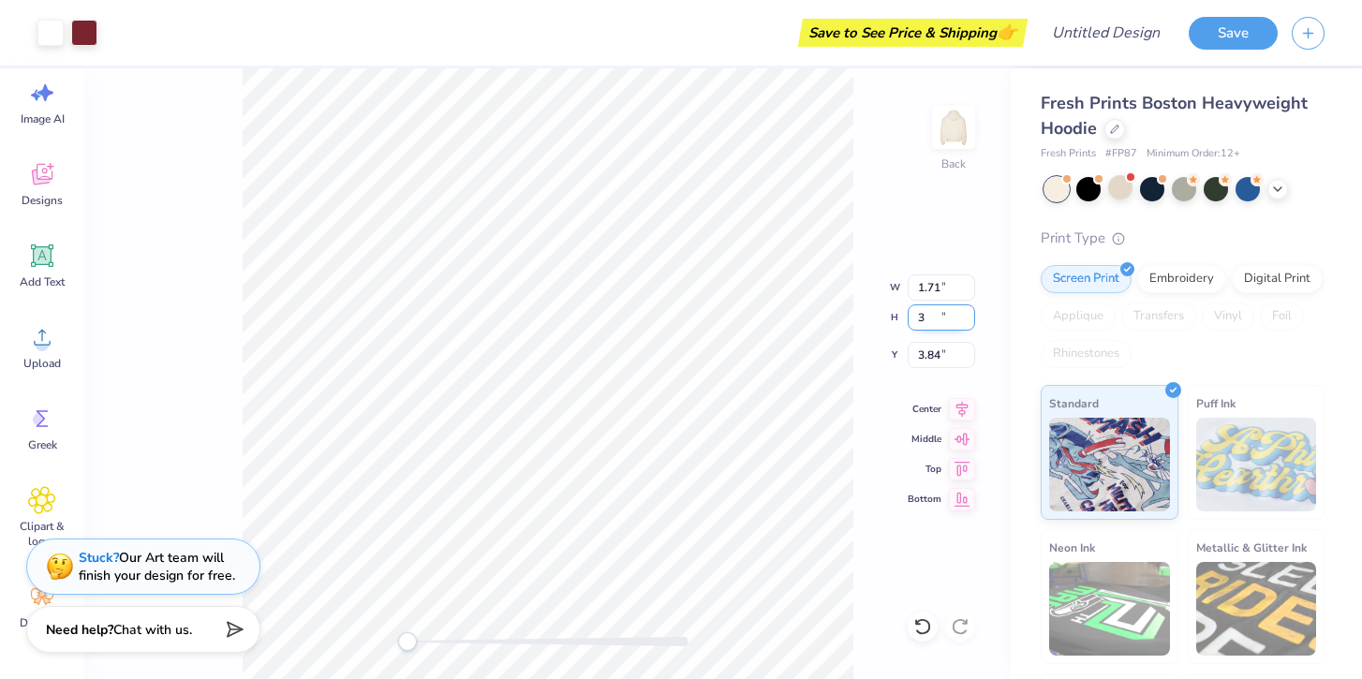
type input "3"
click at [968, 312] on input "3" at bounding box center [941, 317] width 67 height 26
click at [942, 318] on input "3.96" at bounding box center [941, 317] width 67 height 26
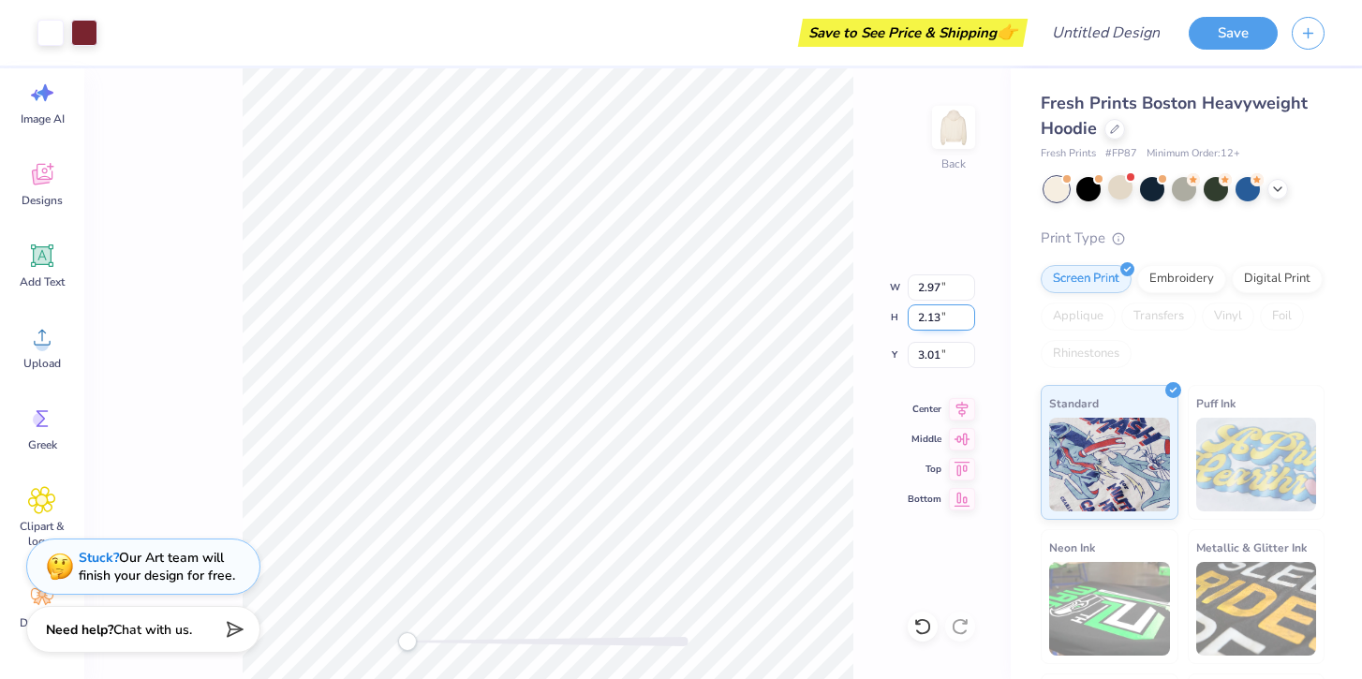
type input "2.13"
click at [967, 313] on input "2.13" at bounding box center [941, 317] width 67 height 26
click at [858, 305] on div "Back W 2.97 2.97 " H 2.13 2.13 " Y 3.01 3.01 " Center Middle Top Bottom" at bounding box center [547, 373] width 926 height 611
click at [939, 321] on input "0.29" at bounding box center [941, 317] width 67 height 26
click at [923, 318] on input "0.29" at bounding box center [941, 317] width 67 height 26
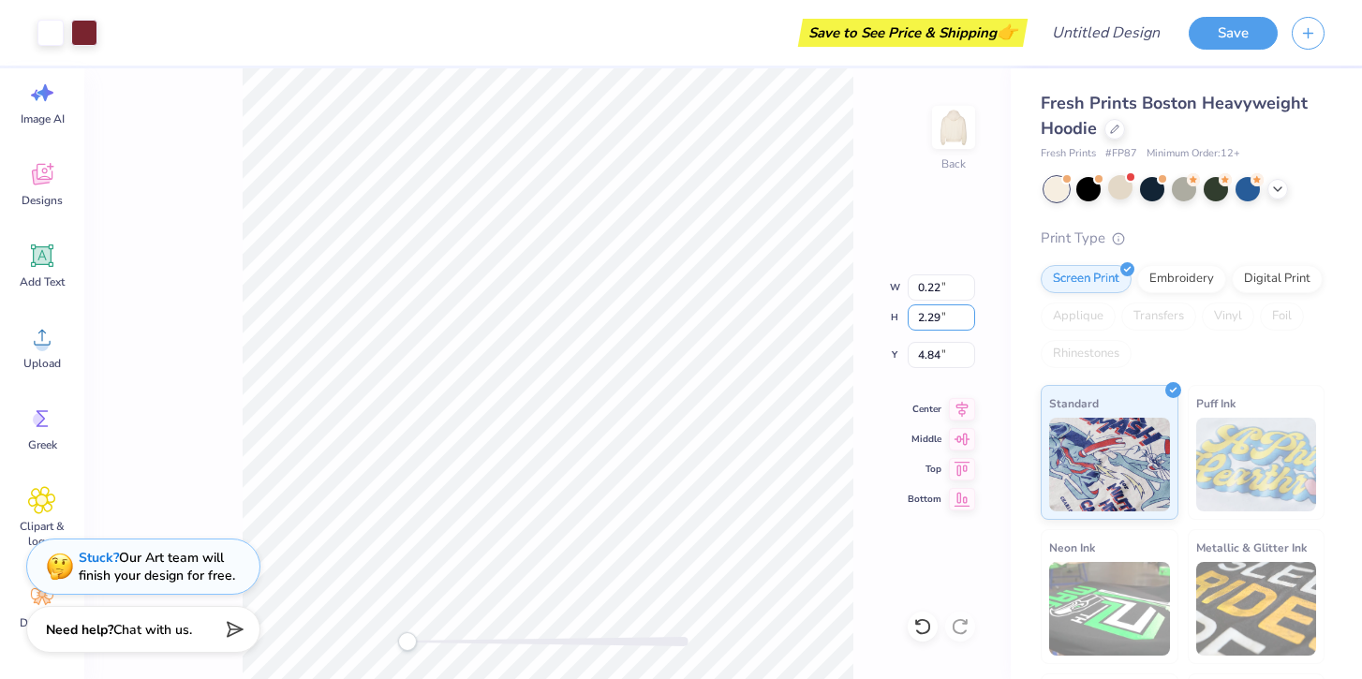
type input "2.29"
click at [883, 336] on div "Back W 0.22 0.22 " H 2.29 2.29 " Y 4.84 4.84 " Center Middle Top Bottom" at bounding box center [547, 373] width 926 height 611
click at [54, 28] on div at bounding box center [50, 31] width 26 height 26
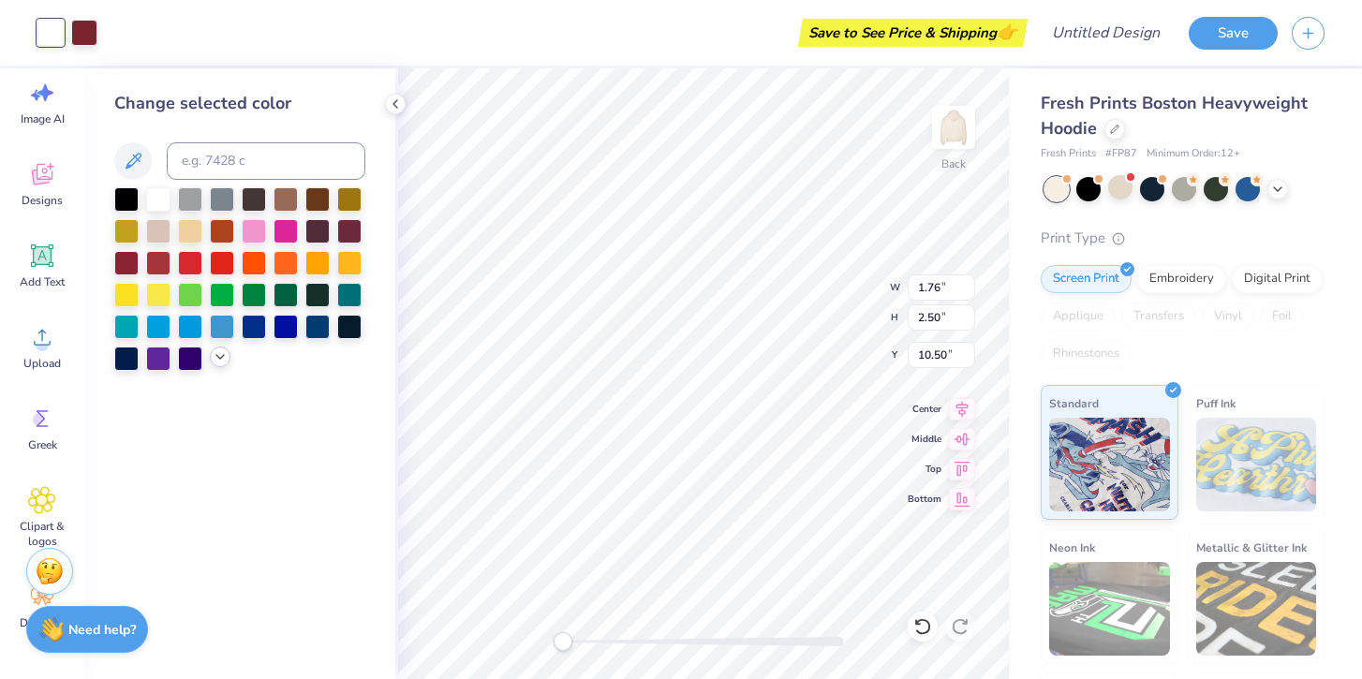
click at [220, 362] on icon at bounding box center [220, 356] width 15 height 15
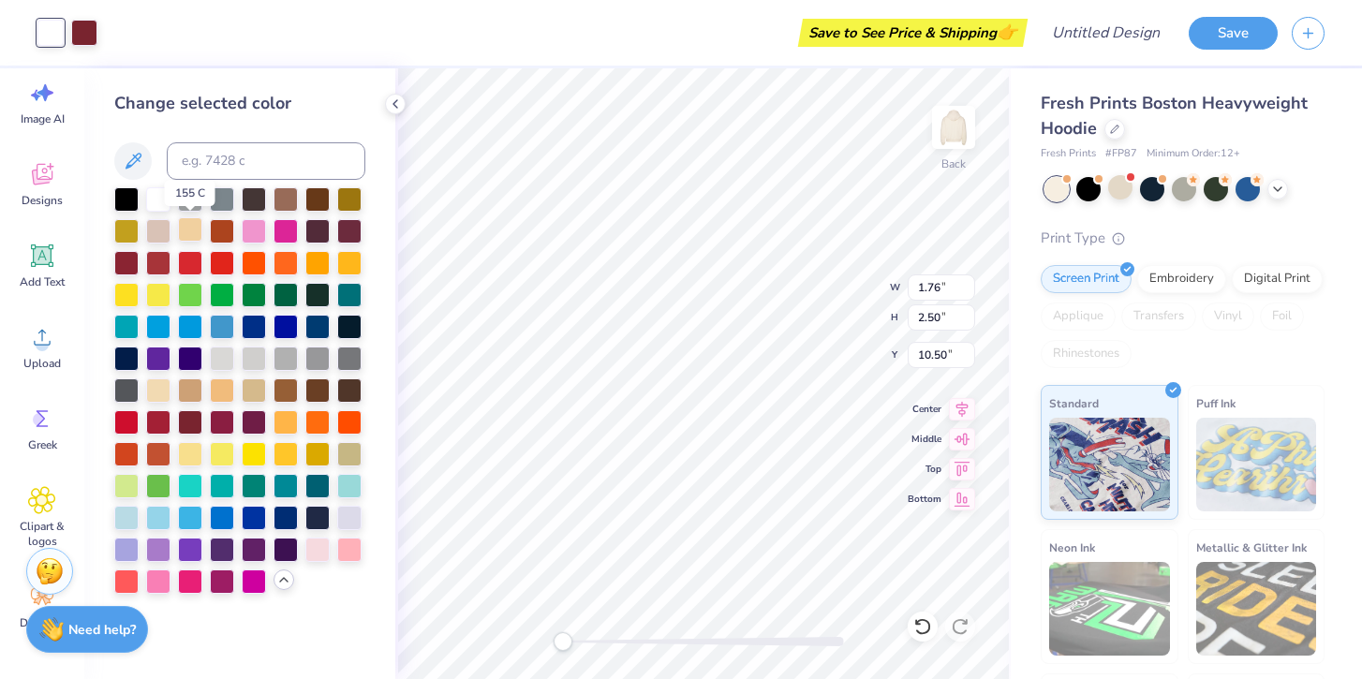
click at [195, 228] on div at bounding box center [190, 229] width 24 height 24
click at [159, 388] on div at bounding box center [158, 389] width 24 height 24
click at [160, 225] on div at bounding box center [158, 229] width 24 height 24
click at [250, 390] on div at bounding box center [254, 389] width 24 height 24
click at [155, 391] on div at bounding box center [158, 389] width 24 height 24
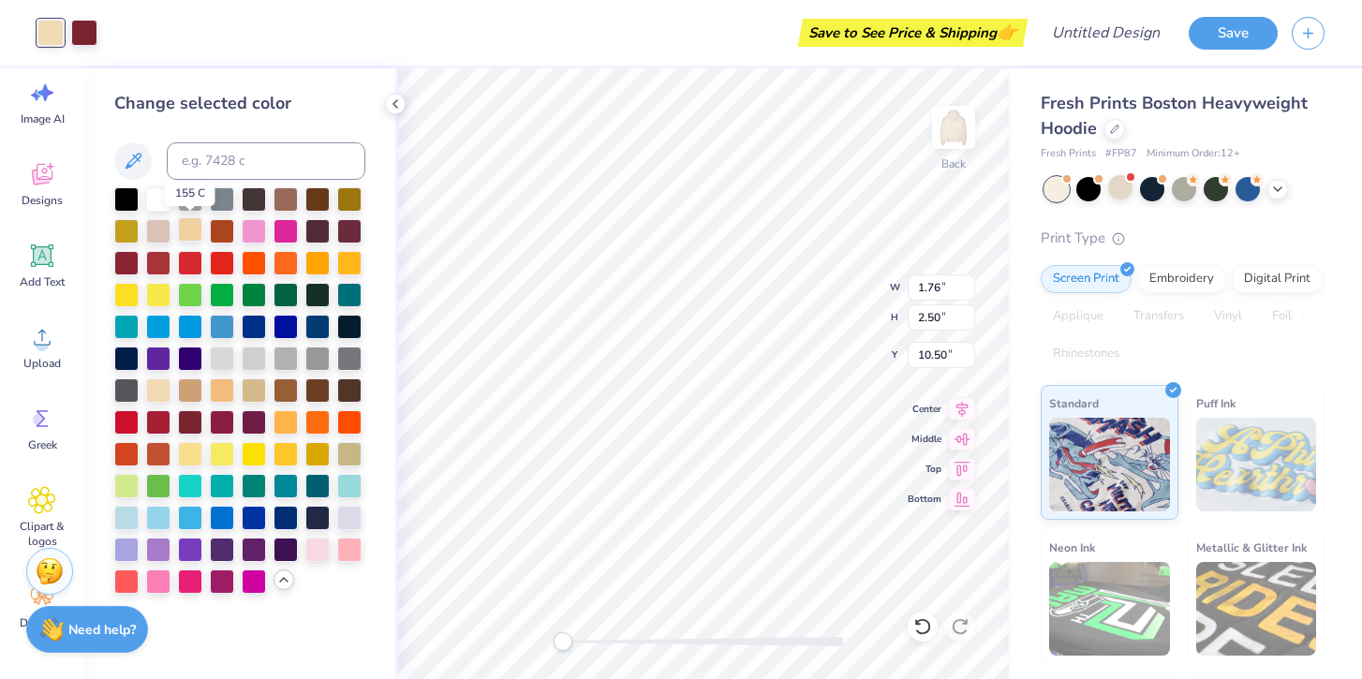
click at [195, 227] on div at bounding box center [190, 229] width 24 height 24
click at [159, 229] on div at bounding box center [158, 229] width 24 height 24
click at [159, 205] on div at bounding box center [158, 199] width 24 height 24
click at [133, 163] on icon at bounding box center [133, 161] width 22 height 22
type input "1.87"
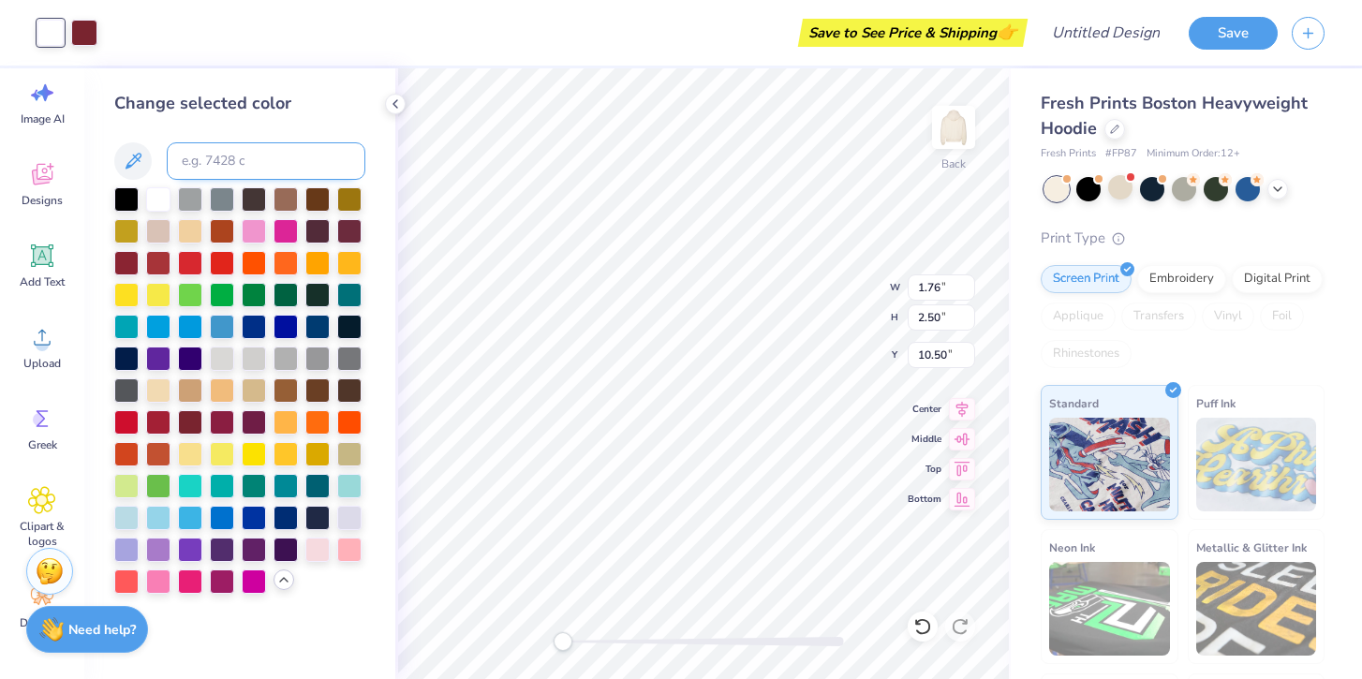
type input "3.00"
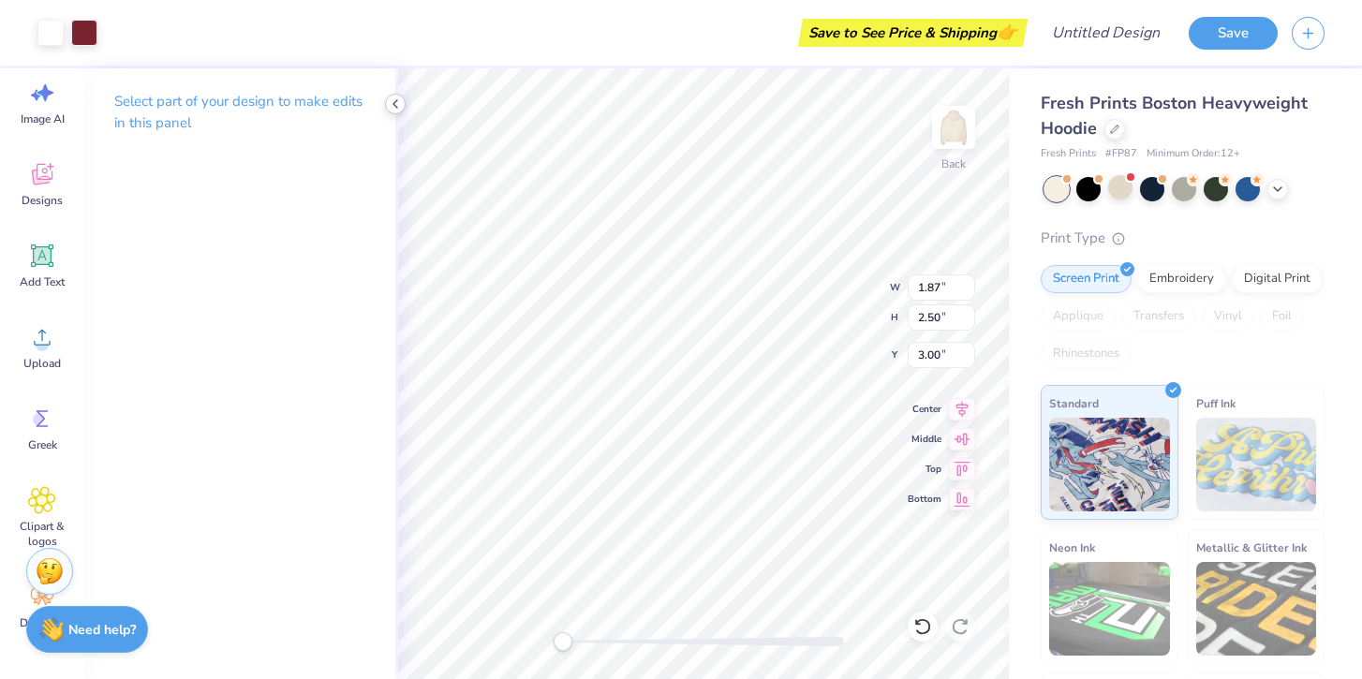
click at [391, 101] on icon at bounding box center [395, 103] width 15 height 15
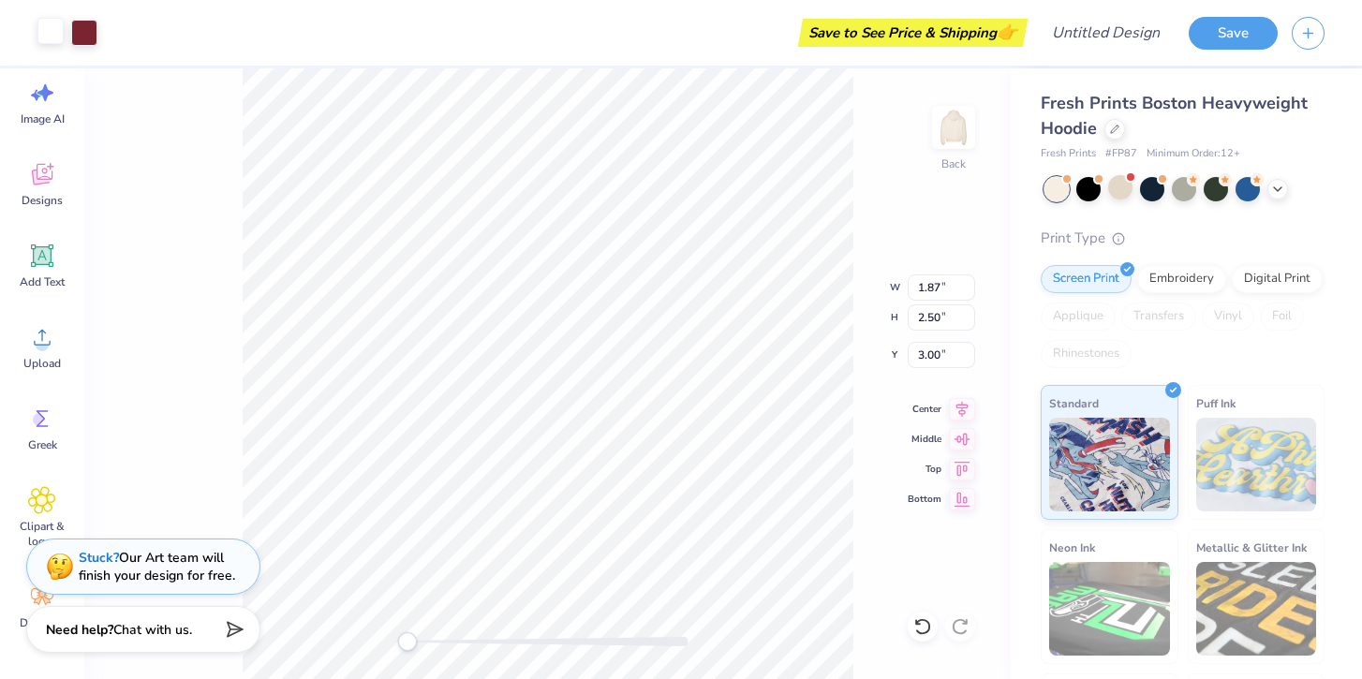
click at [41, 36] on div at bounding box center [50, 31] width 26 height 26
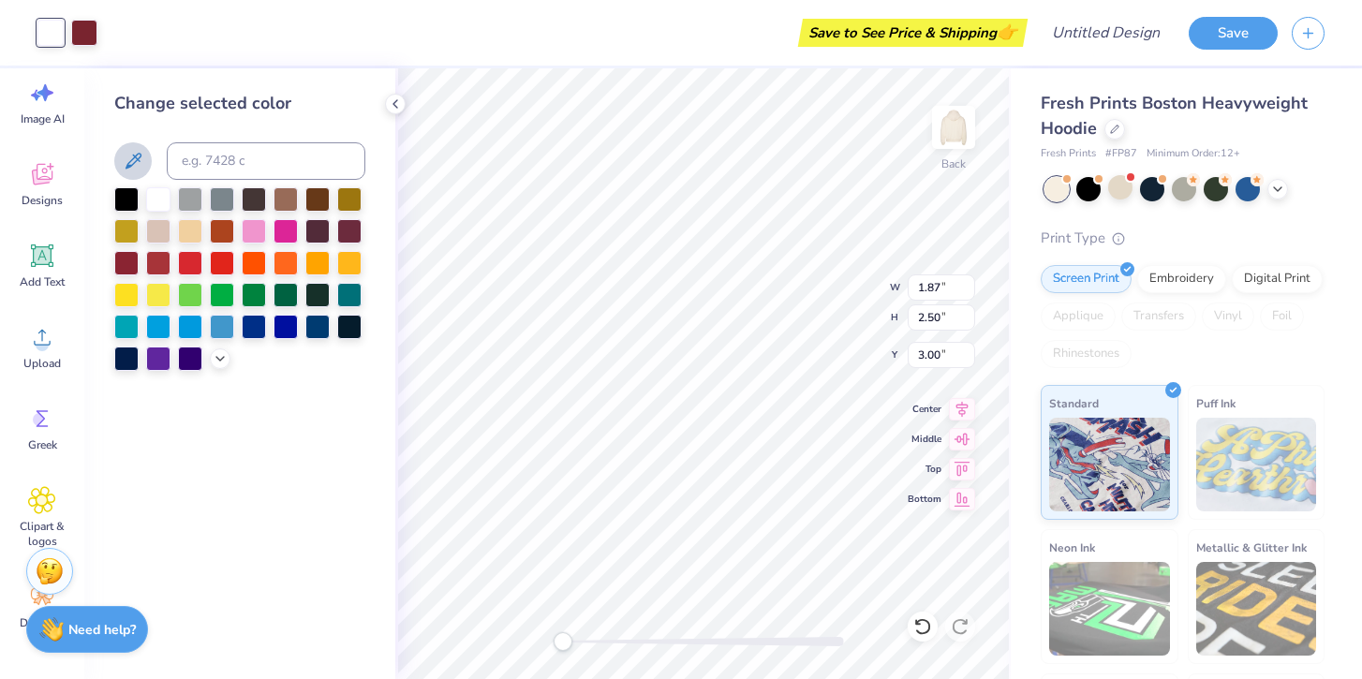
click at [136, 164] on icon at bounding box center [133, 161] width 22 height 22
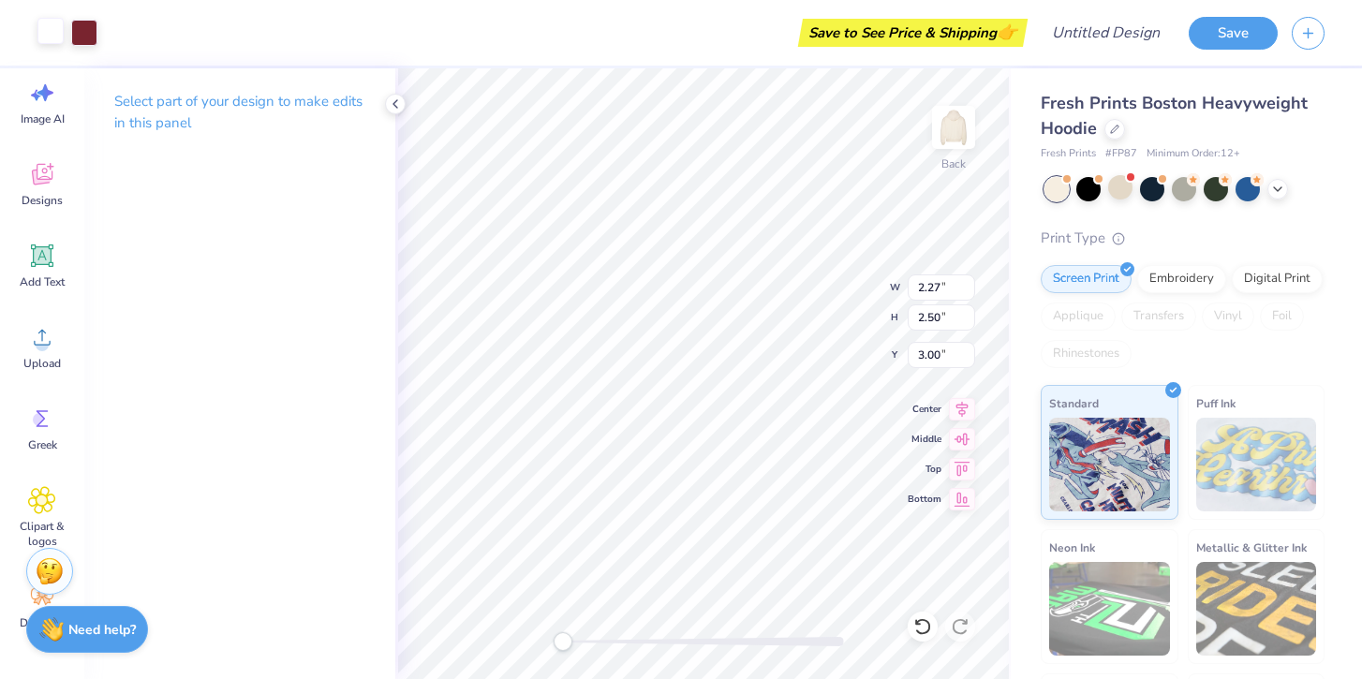
click at [53, 36] on div at bounding box center [50, 31] width 26 height 26
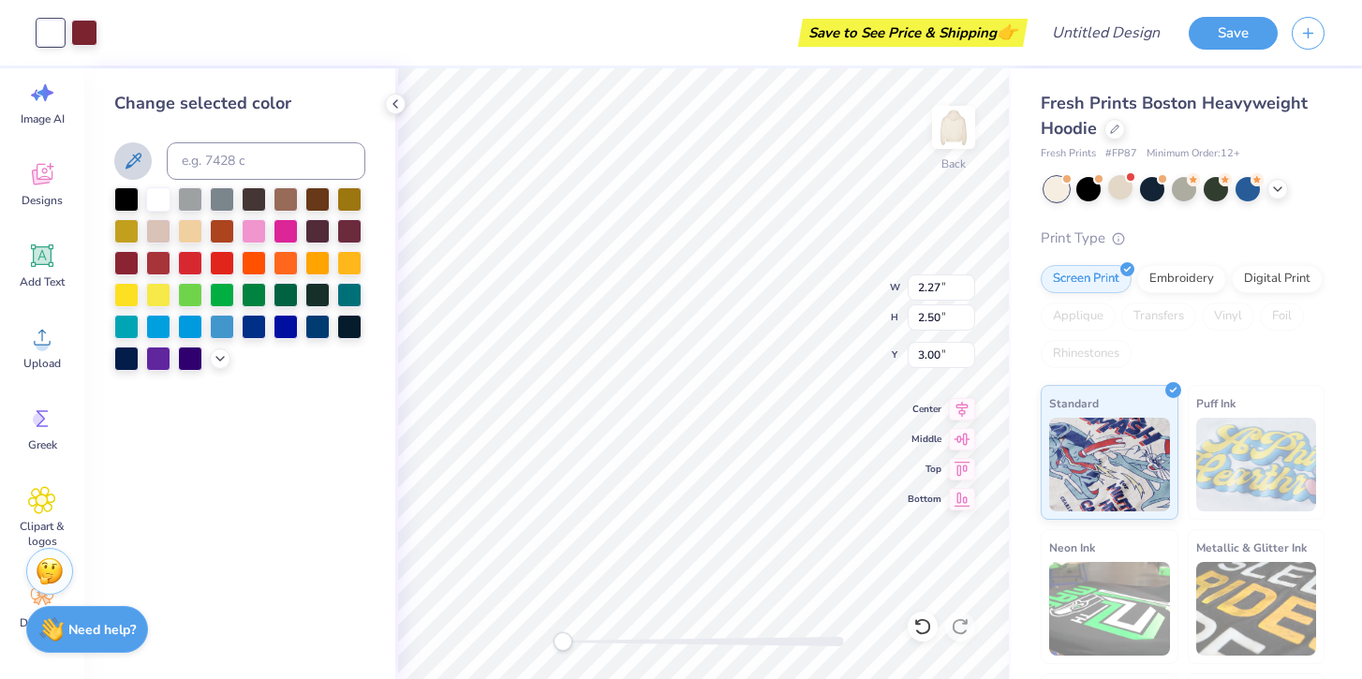
click at [126, 154] on icon at bounding box center [133, 161] width 22 height 22
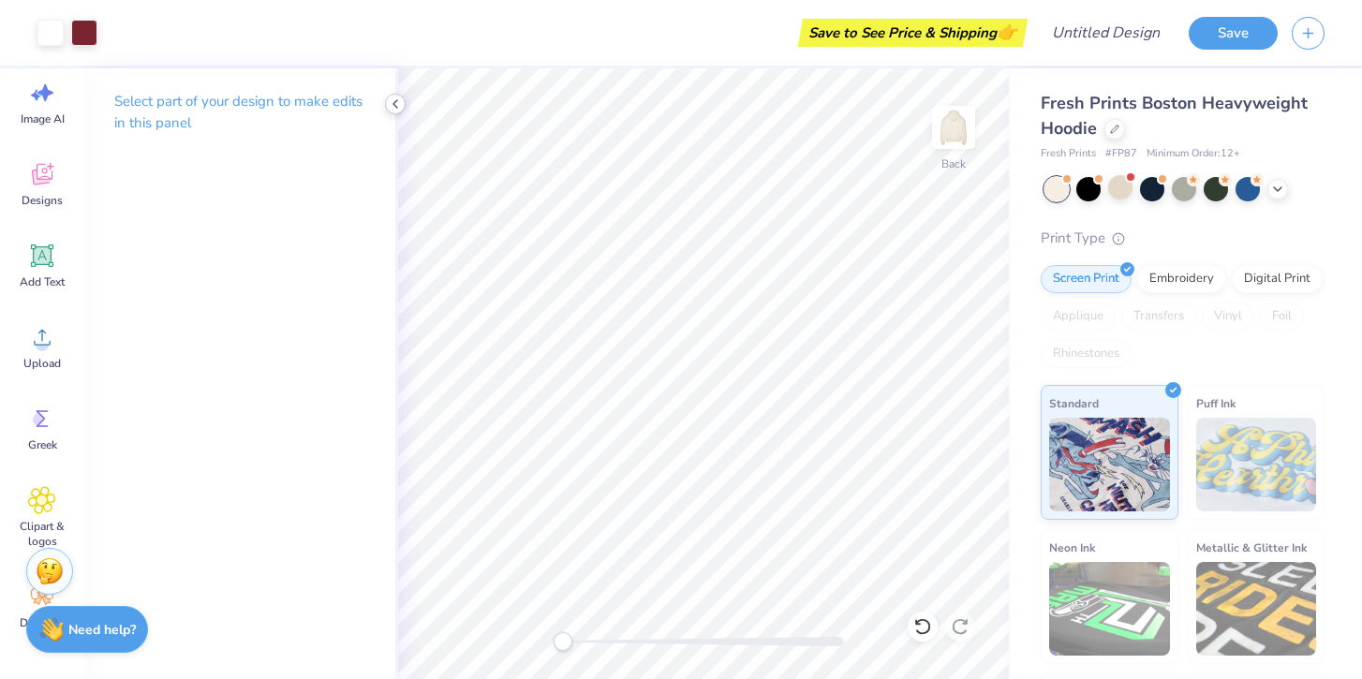
click at [395, 100] on icon at bounding box center [395, 103] width 15 height 15
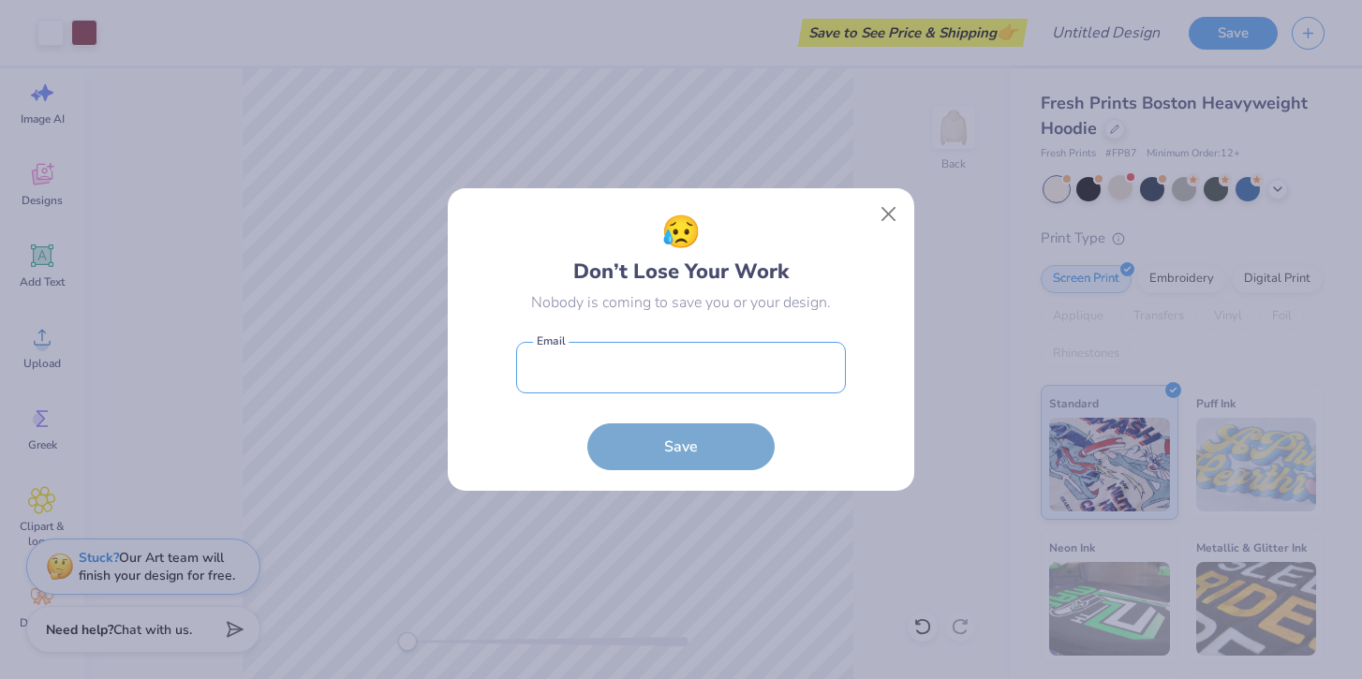
type input "seram@umich.edu"
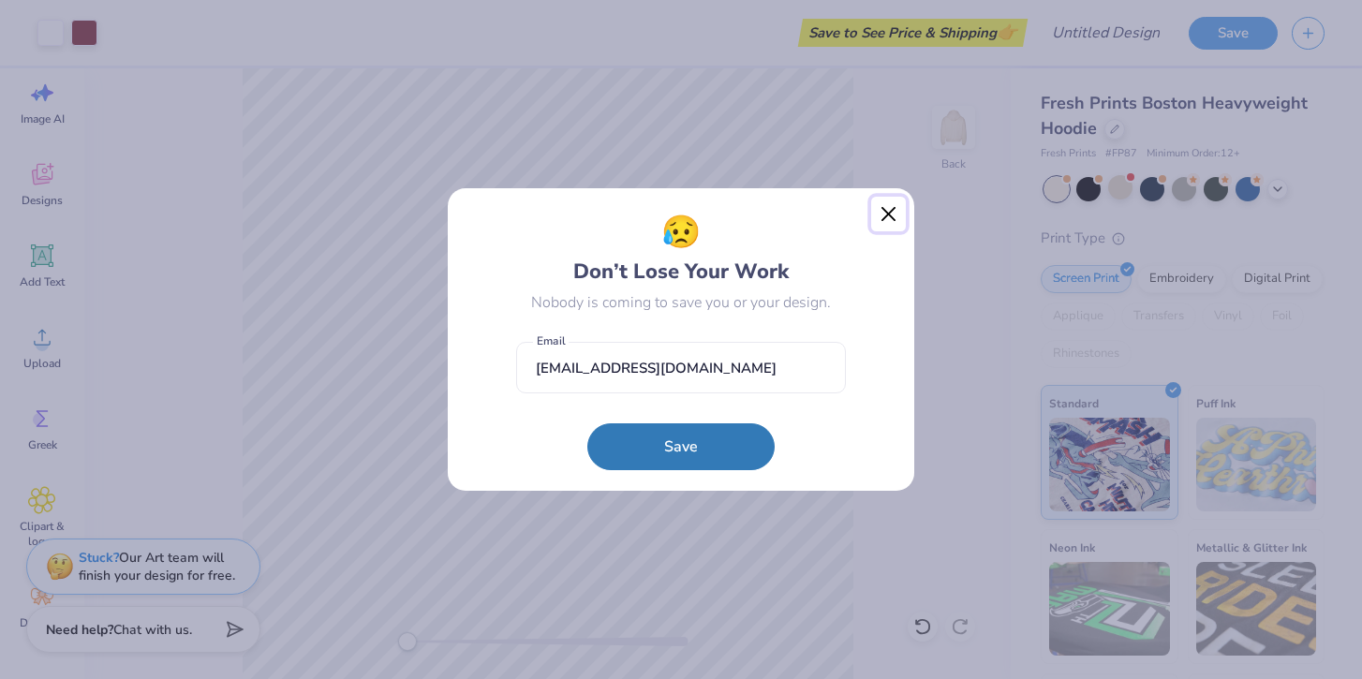
click at [883, 216] on button "Close" at bounding box center [889, 215] width 36 height 36
